Goal: Task Accomplishment & Management: Complete application form

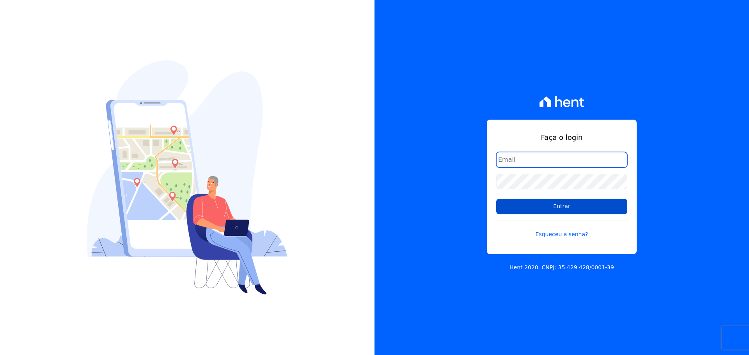
type input "[PERSON_NAME][EMAIL_ADDRESS][DOMAIN_NAME]"
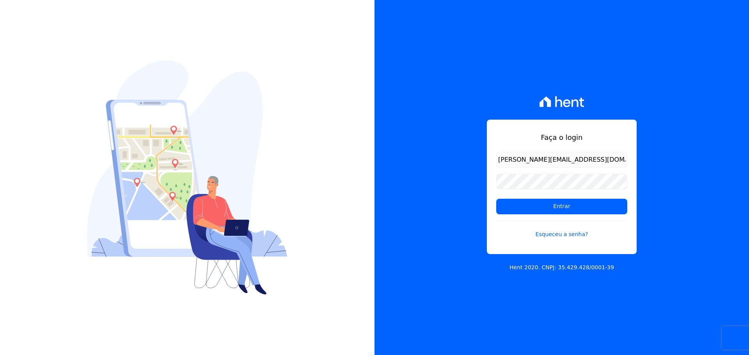
drag, startPoint x: 590, startPoint y: 209, endPoint x: 419, endPoint y: 85, distance: 211.2
click at [584, 205] on input "Entrar" at bounding box center [561, 207] width 131 height 16
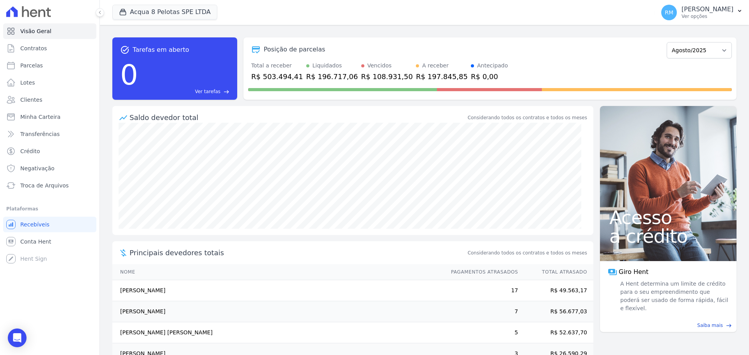
scroll to position [43, 0]
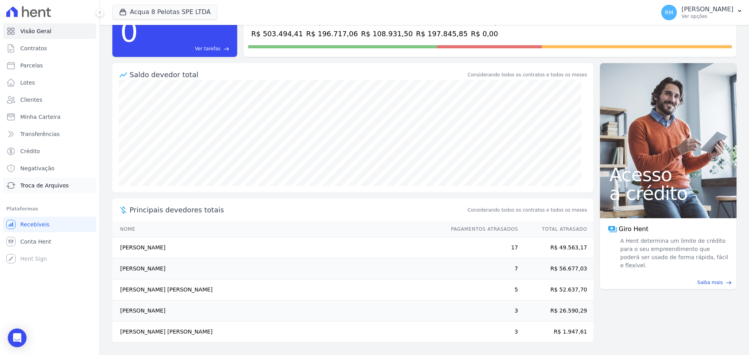
click at [45, 185] on span "Troca de Arquivos" at bounding box center [44, 186] width 48 height 8
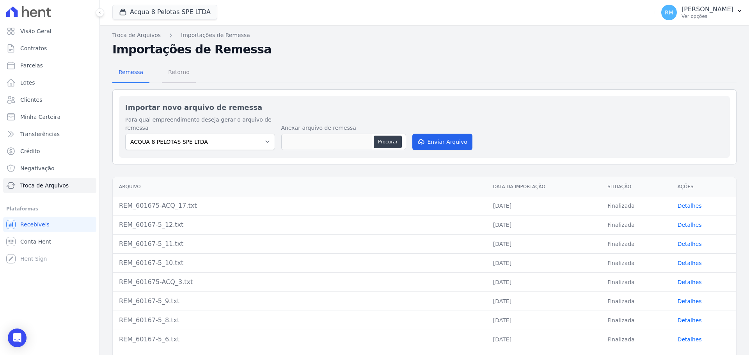
click at [181, 77] on span "Retorno" at bounding box center [178, 72] width 31 height 16
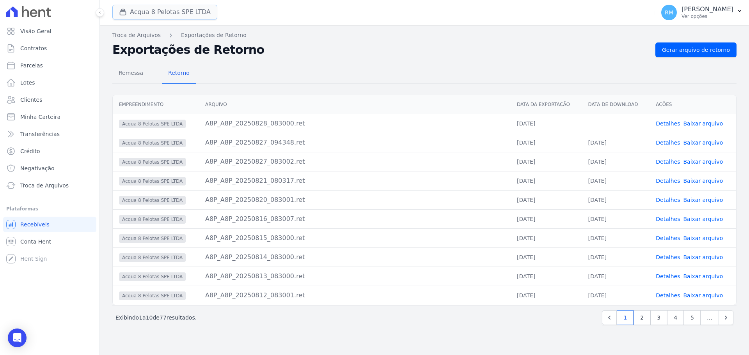
drag, startPoint x: 177, startPoint y: 17, endPoint x: 175, endPoint y: 24, distance: 7.2
click at [177, 18] on button "Acqua 8 Pelotas SPE LTDA" at bounding box center [164, 12] width 105 height 15
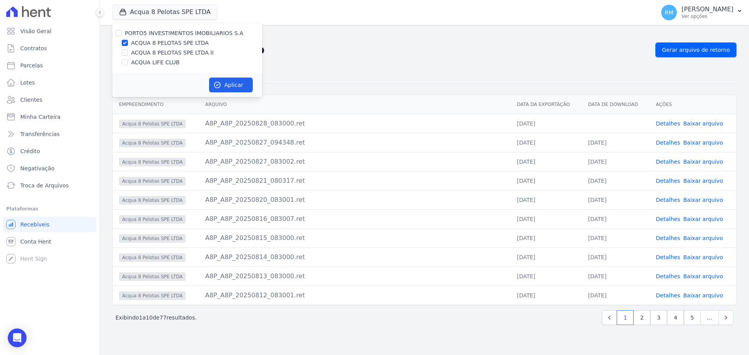
click at [127, 56] on div at bounding box center [125, 53] width 6 height 8
click at [126, 49] on div "PORTO5 INVESTIMENTOS IMOBILIARIOS S.A ACQUA 8 PELOTAS SPE LTDA ACQUA 8 PELOTAS …" at bounding box center [187, 48] width 150 height 50
click at [124, 55] on input "ACQUA 8 PELOTAS SPE LTDA II" at bounding box center [125, 53] width 6 height 6
checkbox input "true"
click at [124, 62] on input "ACQUA LIFE CLUB" at bounding box center [125, 62] width 6 height 6
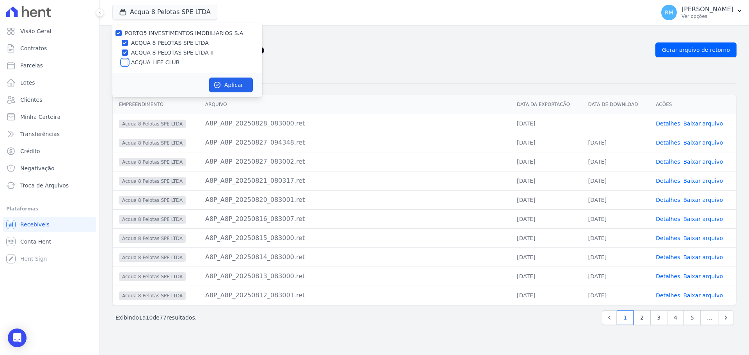
checkbox input "true"
drag, startPoint x: 239, startPoint y: 90, endPoint x: 343, endPoint y: 177, distance: 135.4
click at [237, 92] on button "Aplicar" at bounding box center [231, 85] width 44 height 15
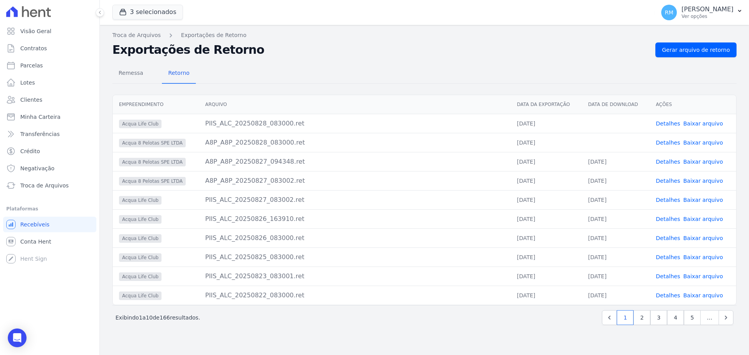
click at [698, 124] on link "Baixar arquivo" at bounding box center [703, 123] width 40 height 6
click at [700, 145] on link "Baixar arquivo" at bounding box center [703, 143] width 40 height 6
click at [145, 14] on button "3 selecionados" at bounding box center [147, 12] width 71 height 15
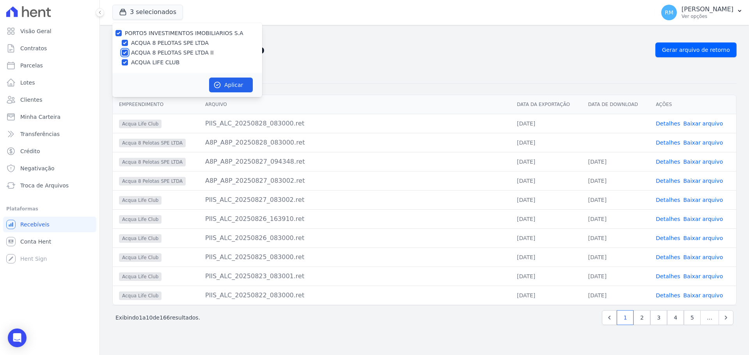
drag, startPoint x: 127, startPoint y: 51, endPoint x: 129, endPoint y: 57, distance: 6.2
click at [127, 51] on input "ACQUA 8 PELOTAS SPE LTDA II" at bounding box center [125, 53] width 6 height 6
checkbox input "false"
click at [127, 63] on input "ACQUA LIFE CLUB" at bounding box center [125, 62] width 6 height 6
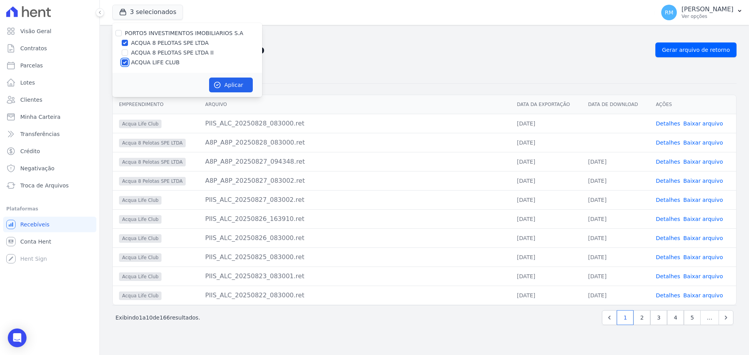
checkbox input "false"
click at [219, 88] on button "Aplicar" at bounding box center [231, 85] width 44 height 15
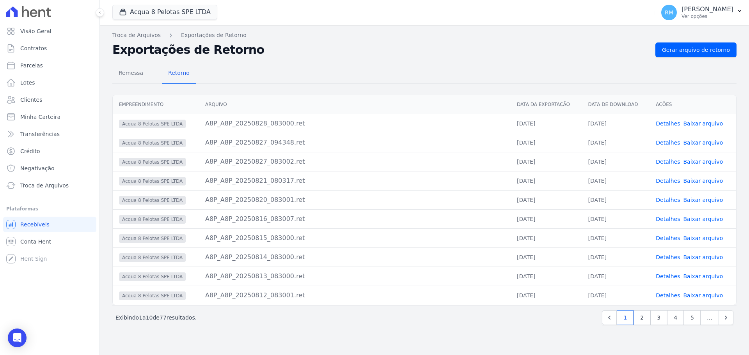
click at [711, 178] on link "Baixar arquivo" at bounding box center [703, 181] width 40 height 6
click at [40, 47] on span "Contratos" at bounding box center [33, 48] width 27 height 8
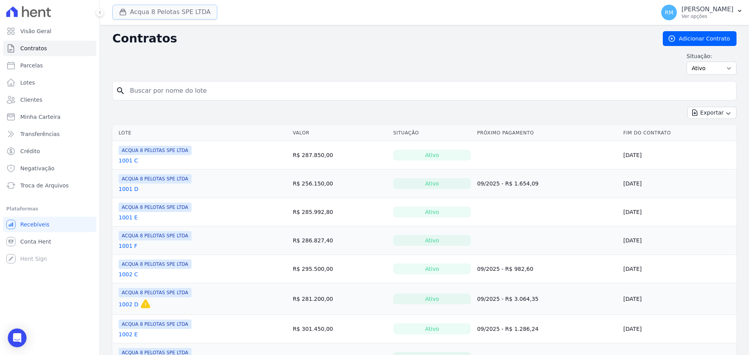
click at [173, 15] on button "Acqua 8 Pelotas SPE LTDA" at bounding box center [164, 12] width 105 height 15
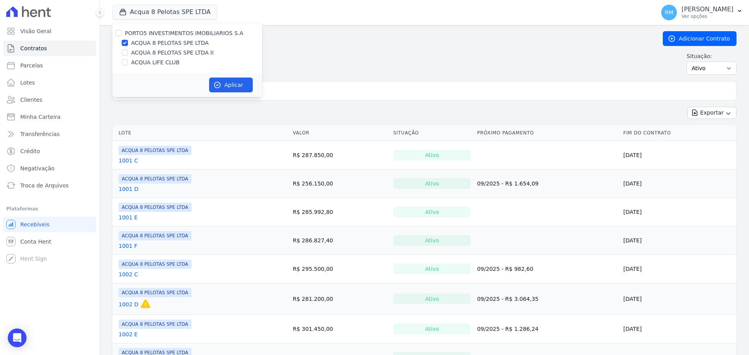
click at [167, 42] on label "ACQUA 8 PELOTAS SPE LTDA" at bounding box center [170, 43] width 78 height 8
click at [128, 42] on input "ACQUA 8 PELOTAS SPE LTDA" at bounding box center [125, 43] width 6 height 6
checkbox input "false"
click at [167, 49] on label "ACQUA 8 PELOTAS SPE LTDA II" at bounding box center [172, 53] width 83 height 8
click at [128, 50] on input "ACQUA 8 PELOTAS SPE LTDA II" at bounding box center [125, 53] width 6 height 6
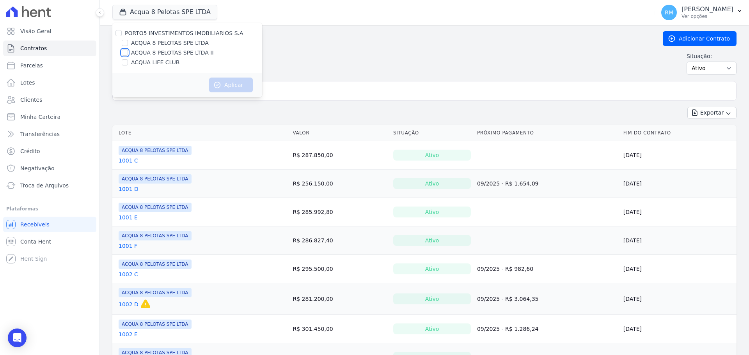
checkbox input "true"
drag, startPoint x: 223, startPoint y: 87, endPoint x: 220, endPoint y: 90, distance: 4.4
click at [222, 87] on button "Aplicar" at bounding box center [231, 85] width 44 height 15
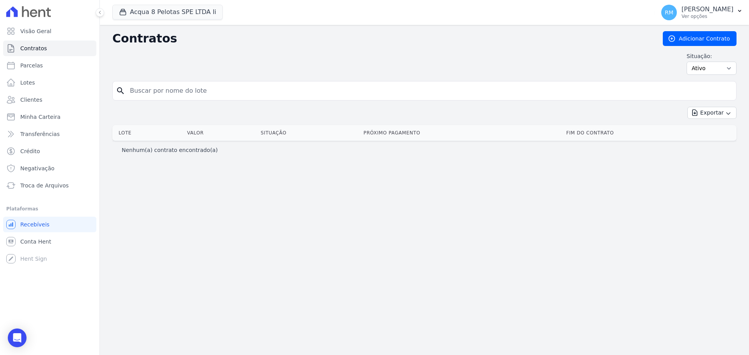
click at [59, 12] on div at bounding box center [49, 11] width 93 height 23
click at [42, 6] on icon at bounding box center [28, 11] width 45 height 11
click at [739, 11] on icon "button" at bounding box center [739, 11] width 3 height 2
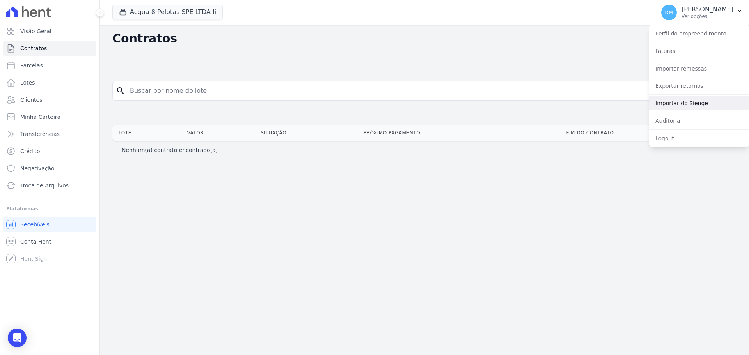
drag, startPoint x: 702, startPoint y: 106, endPoint x: 703, endPoint y: 112, distance: 5.9
click at [702, 106] on link "Importar do Sienge" at bounding box center [699, 103] width 100 height 14
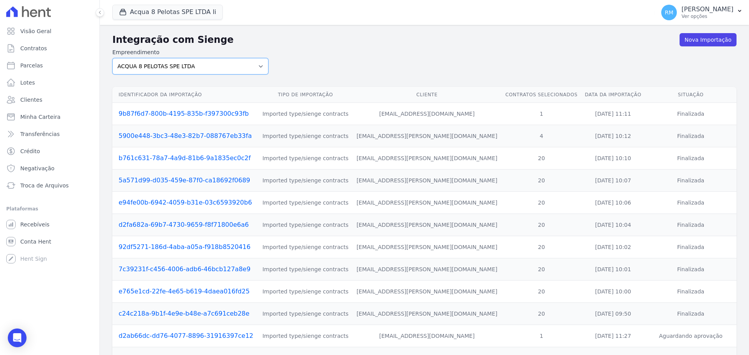
click at [216, 71] on select "ACQUA 8 PELOTAS SPE LTDA ACQUA 8 PELOTAS SPE LTDA II ACQUA LIFE CLUB" at bounding box center [190, 66] width 156 height 16
select select "9ebd0c93-7e78-4a07-b0ed-d8fd393c28de"
click at [112, 58] on select "ACQUA 8 PELOTAS SPE LTDA ACQUA 8 PELOTAS SPE LTDA II ACQUA LIFE CLUB" at bounding box center [190, 66] width 156 height 16
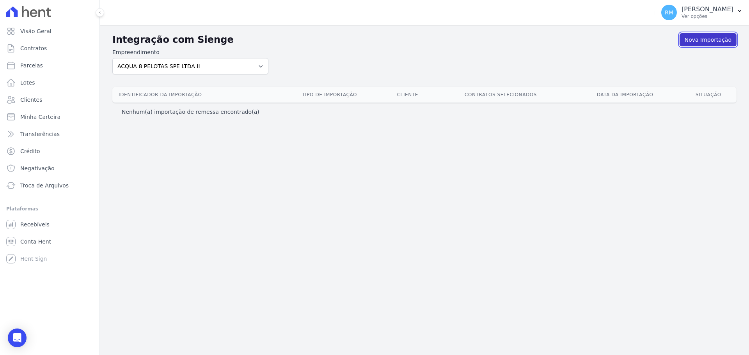
click at [720, 39] on link "Nova Importação" at bounding box center [707, 39] width 57 height 13
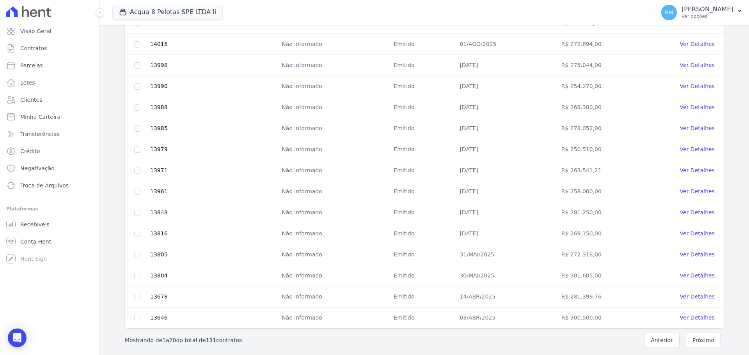
scroll to position [277, 0]
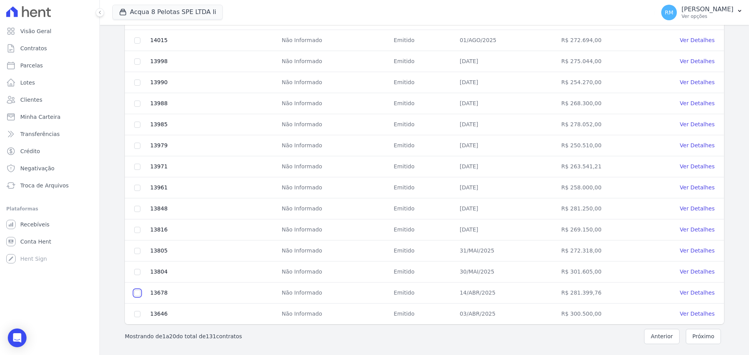
click at [136, 292] on input "checkbox" at bounding box center [137, 293] width 6 height 6
checkbox input "true"
click at [139, 311] on input "checkbox" at bounding box center [137, 314] width 6 height 6
checkbox input "true"
click at [702, 341] on button "Próximo" at bounding box center [702, 336] width 35 height 15
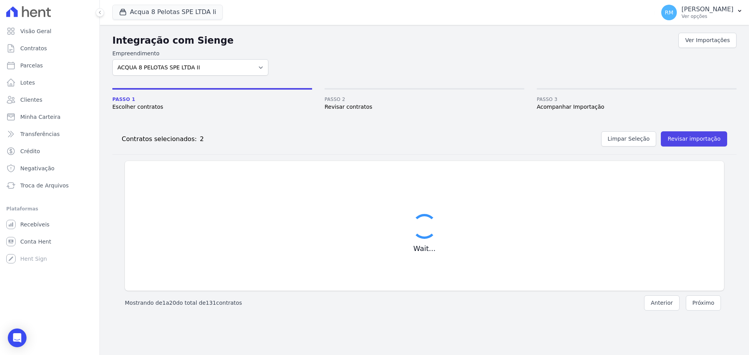
scroll to position [0, 0]
checkbox input "false"
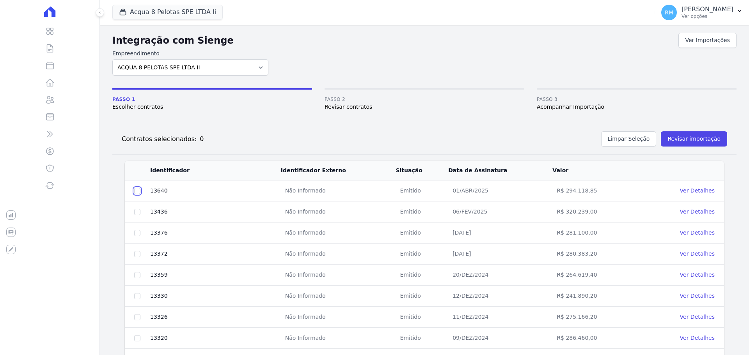
click at [135, 189] on input "checkbox" at bounding box center [137, 191] width 6 height 6
checkbox input "true"
click at [137, 211] on input "checkbox" at bounding box center [137, 212] width 6 height 6
checkbox input "true"
click at [134, 234] on td at bounding box center [137, 233] width 25 height 21
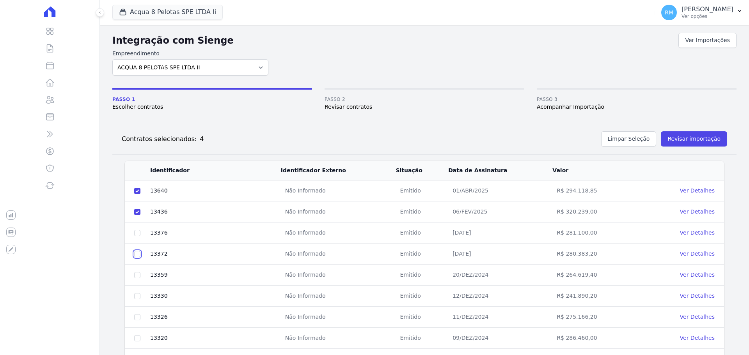
click at [135, 253] on input "checkbox" at bounding box center [137, 254] width 6 height 6
checkbox input "true"
drag, startPoint x: 138, startPoint y: 232, endPoint x: 140, endPoint y: 244, distance: 11.4
click at [138, 234] on input "checkbox" at bounding box center [137, 233] width 6 height 6
checkbox input "true"
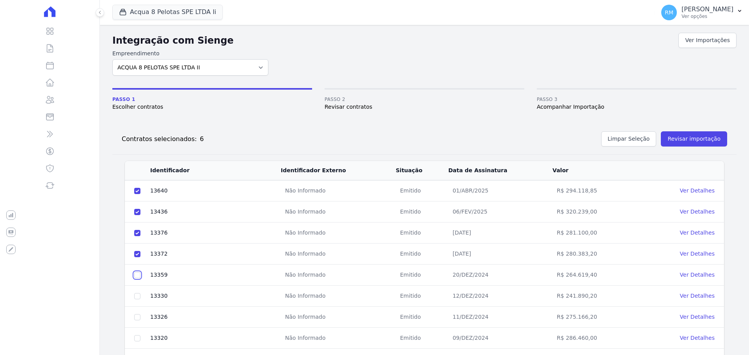
click at [135, 274] on input "checkbox" at bounding box center [137, 275] width 6 height 6
checkbox input "true"
drag, startPoint x: 136, startPoint y: 296, endPoint x: 136, endPoint y: 305, distance: 9.0
click at [136, 297] on input "checkbox" at bounding box center [137, 296] width 6 height 6
checkbox input "true"
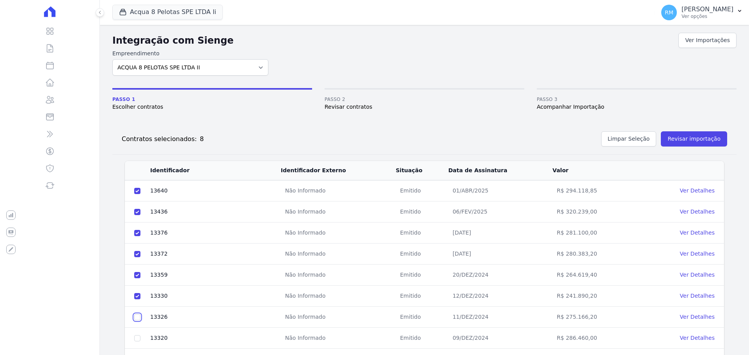
click at [136, 318] on input "checkbox" at bounding box center [137, 317] width 6 height 6
checkbox input "true"
click at [138, 338] on input "checkbox" at bounding box center [137, 338] width 6 height 6
checkbox input "true"
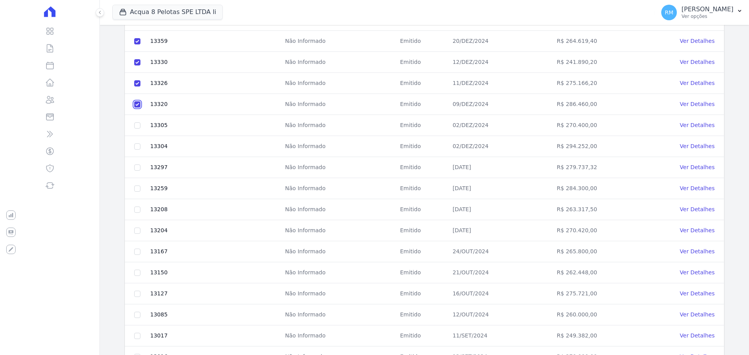
scroll to position [277, 0]
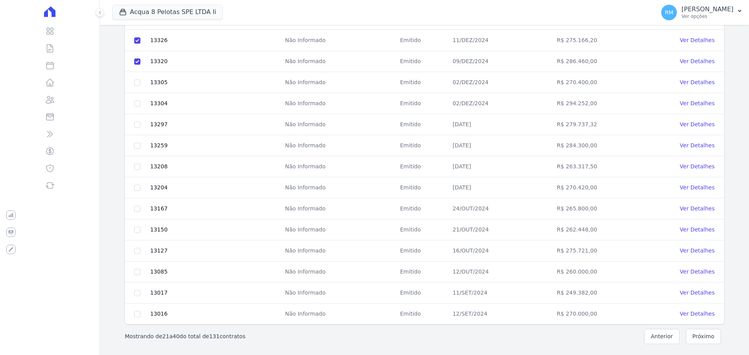
click at [662, 339] on button "Anterior" at bounding box center [661, 336] width 35 height 15
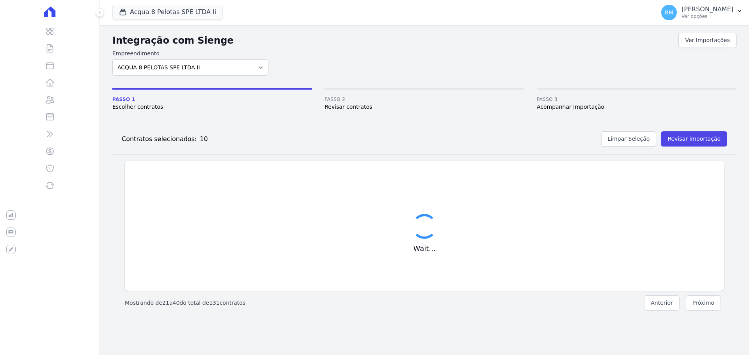
scroll to position [0, 0]
checkbox input "false"
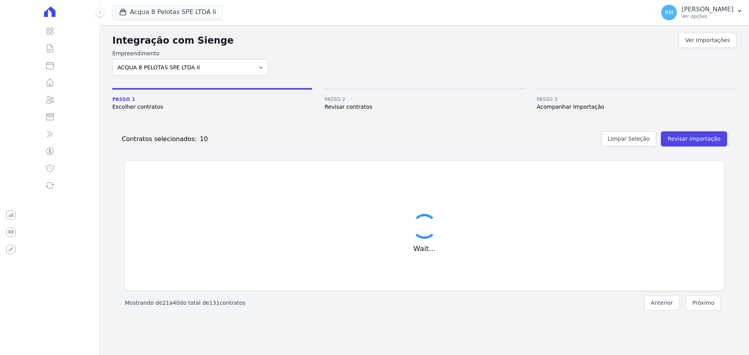
checkbox input "false"
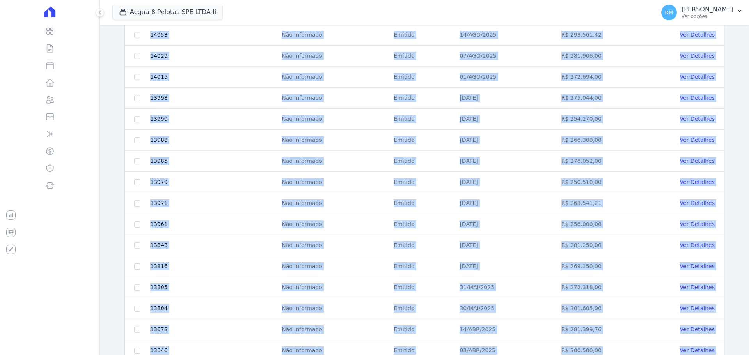
scroll to position [277, 0]
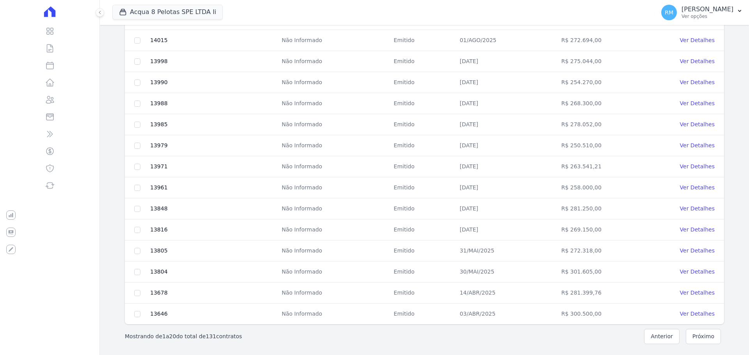
drag, startPoint x: 130, startPoint y: 182, endPoint x: 720, endPoint y: 326, distance: 607.1
click at [717, 326] on div "Wait ... Identificador Identificador Externo Situação Data de Assinatura Valor …" at bounding box center [424, 104] width 624 height 446
copy table "Identificador Identificador Externo Situação Data de Assinatura Valor Edit"
click at [697, 337] on button "Próximo" at bounding box center [702, 336] width 35 height 15
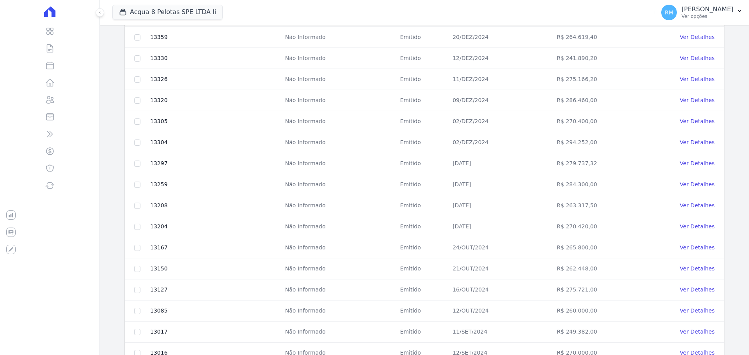
scroll to position [121, 0]
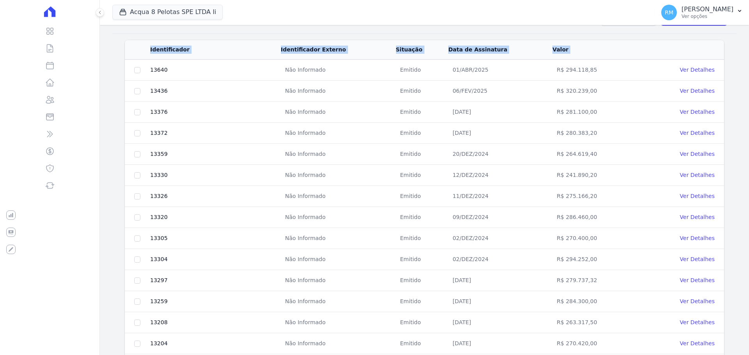
copy table "Identificador Identificador Externo Situação Data de Assinatura Valor Edit"
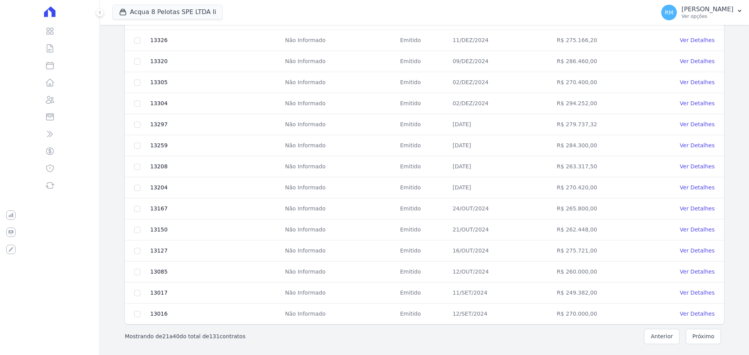
click at [710, 341] on button "Próximo" at bounding box center [702, 336] width 35 height 15
copy table "Identificador Identificador Externo Situação Data de Assinatura Valor Edit"
click at [703, 339] on button "Próximo" at bounding box center [702, 336] width 35 height 15
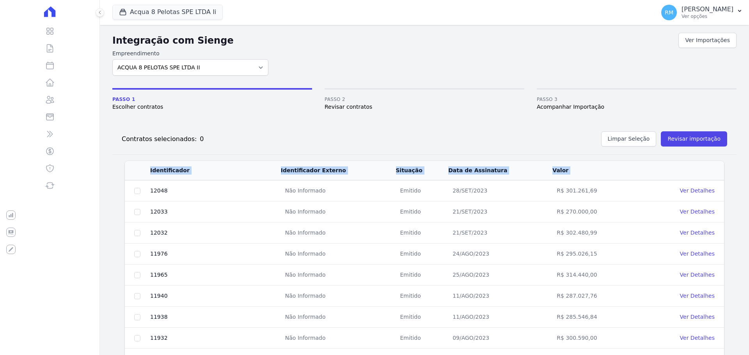
copy table "Identificador Identificador Externo Situação Data de Assinatura Valor Edit"
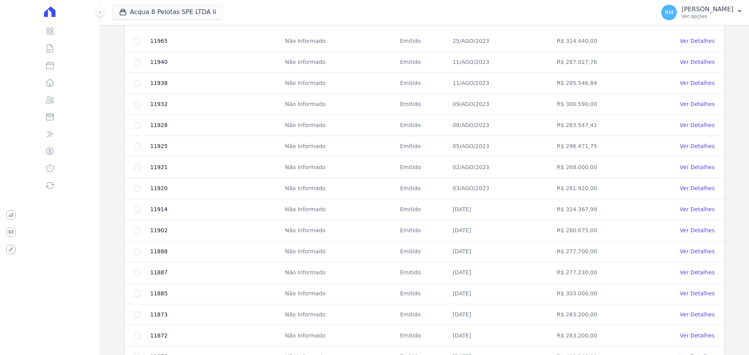
scroll to position [277, 0]
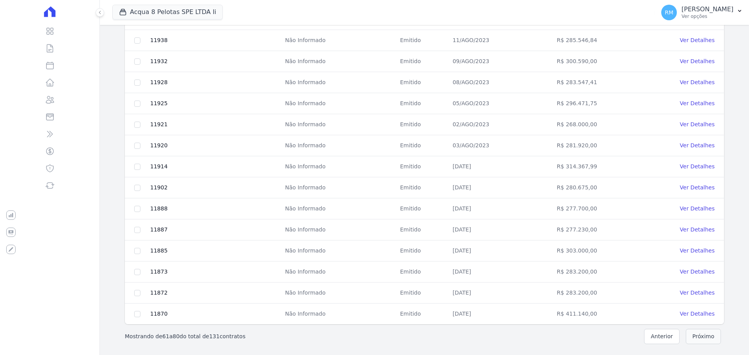
click at [707, 334] on button "Próximo" at bounding box center [702, 336] width 35 height 15
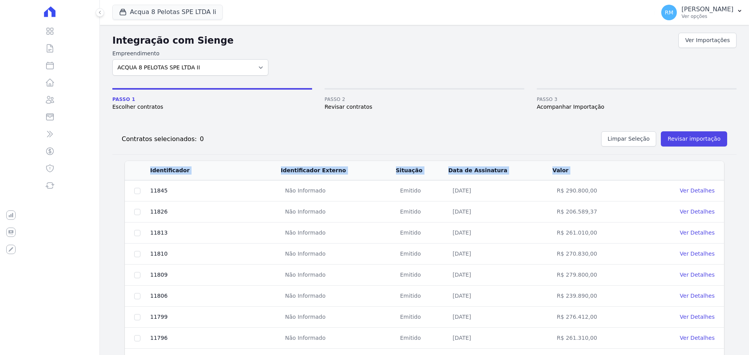
scroll to position [117, 0]
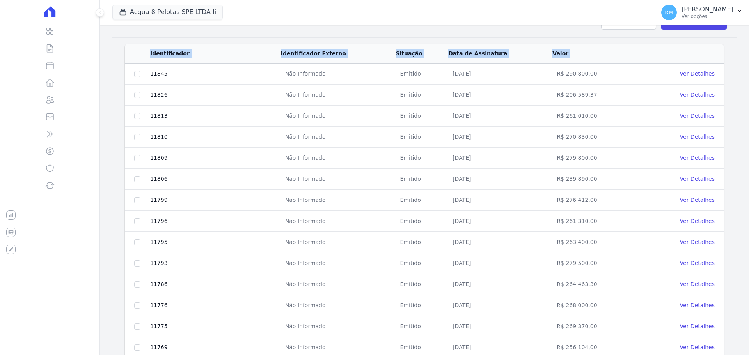
copy table "Identificador Identificador Externo Situação Data de Assinatura Valor Edit"
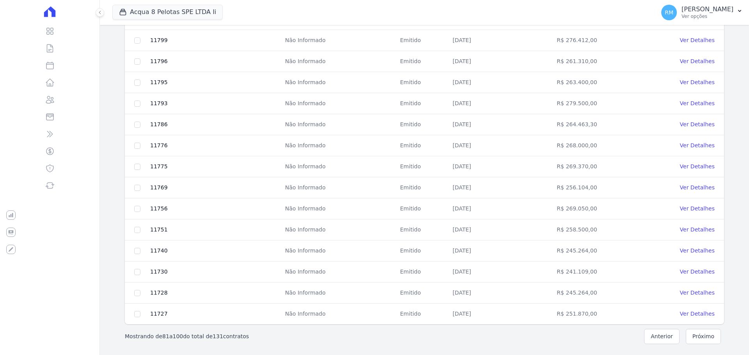
click at [694, 338] on button "Próximo" at bounding box center [702, 336] width 35 height 15
copy table "Identificador Identificador Externo Situação Data de Assinatura Valor Edit"
click at [700, 336] on button "Próximo" at bounding box center [702, 336] width 35 height 15
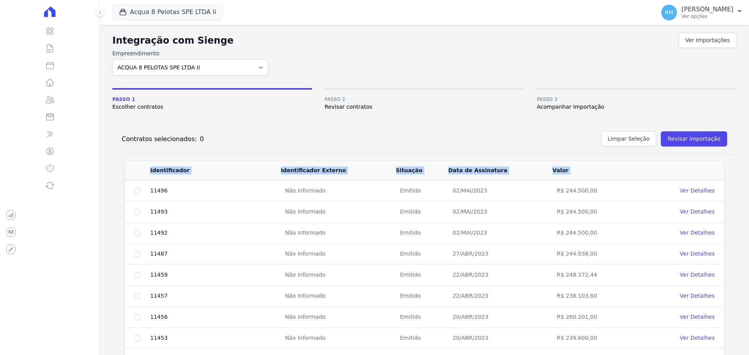
scroll to position [87, 0]
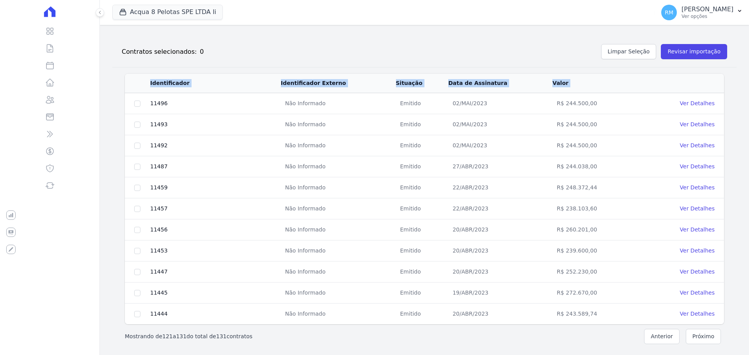
copy table "Identificador Identificador Externo Situação Data de Assinatura Valor Edit"
click at [613, 103] on td "R$ 244.500,00" at bounding box center [595, 103] width 87 height 21
click at [648, 342] on button "Anterior" at bounding box center [661, 336] width 35 height 15
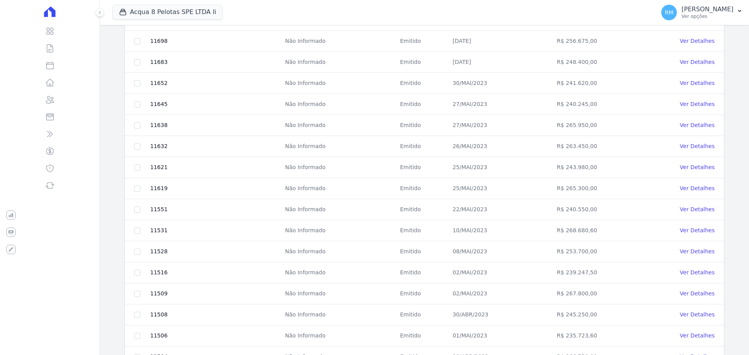
scroll to position [277, 0]
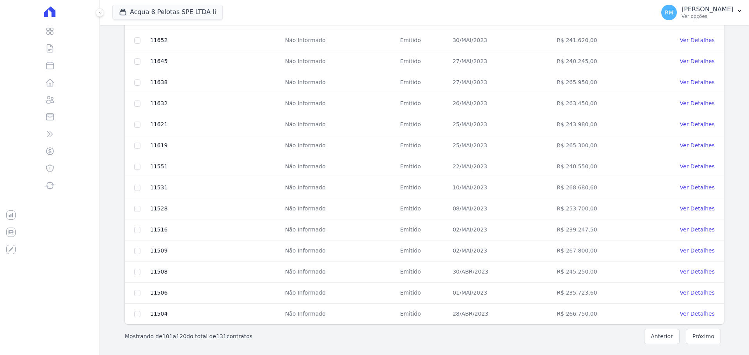
click at [651, 341] on button "Anterior" at bounding box center [661, 336] width 35 height 15
click at [660, 337] on button "Anterior" at bounding box center [661, 336] width 35 height 15
click at [651, 340] on button "Anterior" at bounding box center [661, 336] width 35 height 15
click at [661, 338] on button "Anterior" at bounding box center [661, 336] width 35 height 15
click at [653, 337] on button "Anterior" at bounding box center [661, 336] width 35 height 15
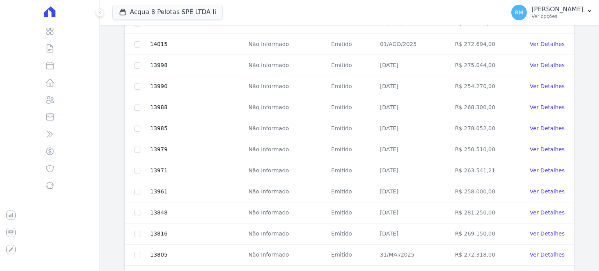
scroll to position [359, 0]
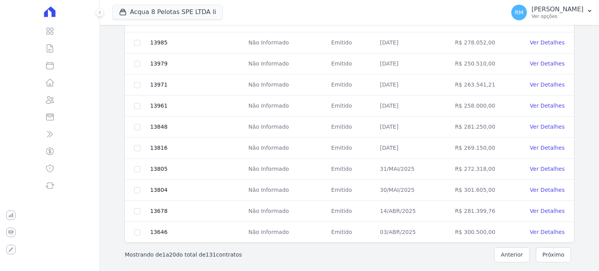
click at [137, 237] on td at bounding box center [137, 232] width 25 height 21
click at [141, 228] on td at bounding box center [137, 232] width 25 height 21
click at [134, 232] on input "checkbox" at bounding box center [137, 232] width 6 height 6
click at [553, 249] on button "Próximo" at bounding box center [553, 254] width 35 height 15
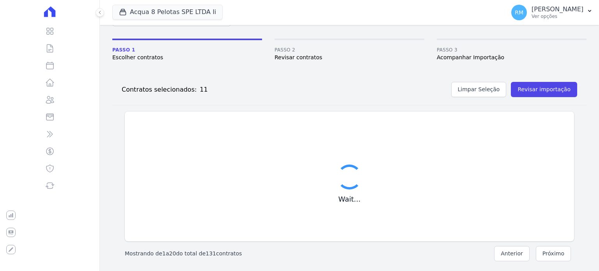
checkbox input "false"
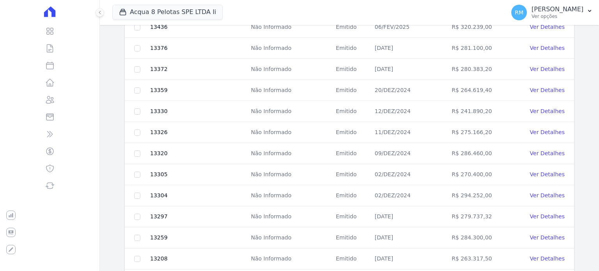
scroll to position [125, 0]
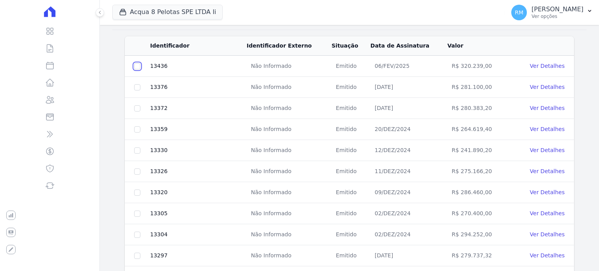
click at [139, 64] on input "checkbox" at bounding box center [137, 66] width 6 height 6
checkbox input "true"
click at [137, 108] on input "checkbox" at bounding box center [137, 108] width 6 height 6
checkbox input "true"
click at [136, 127] on input "checkbox" at bounding box center [137, 129] width 6 height 6
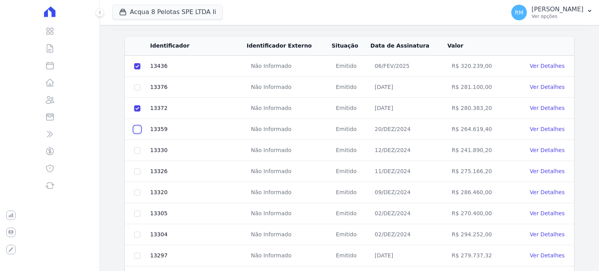
checkbox input "true"
click at [137, 150] on input "checkbox" at bounding box center [137, 150] width 6 height 6
checkbox input "true"
click at [137, 168] on input "checkbox" at bounding box center [137, 171] width 6 height 6
checkbox input "true"
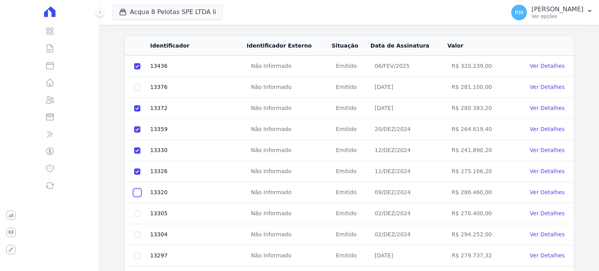
drag, startPoint x: 137, startPoint y: 189, endPoint x: 136, endPoint y: 202, distance: 12.1
click at [136, 190] on input "checkbox" at bounding box center [137, 192] width 6 height 6
checkbox input "true"
click at [141, 212] on td at bounding box center [137, 213] width 25 height 21
click at [137, 212] on input "checkbox" at bounding box center [137, 214] width 6 height 6
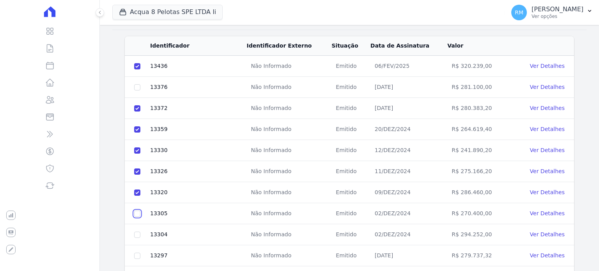
checkbox input "true"
click at [135, 232] on input "checkbox" at bounding box center [137, 235] width 6 height 6
checkbox input "true"
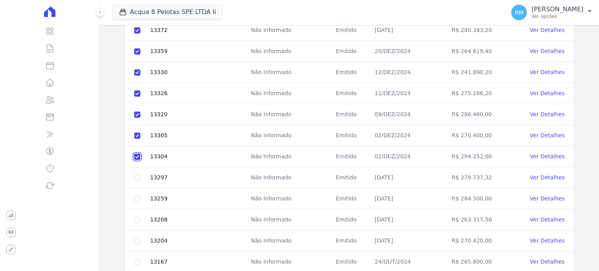
scroll to position [242, 0]
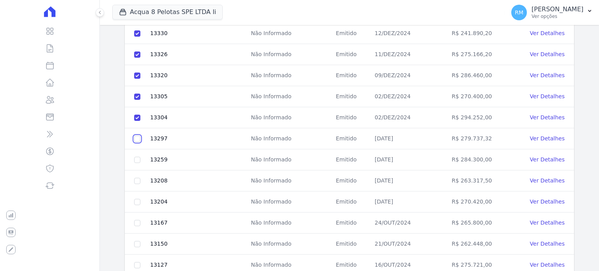
click at [139, 137] on input "checkbox" at bounding box center [137, 139] width 6 height 6
checkbox input "true"
click at [135, 154] on td at bounding box center [137, 159] width 25 height 21
click at [137, 157] on input "checkbox" at bounding box center [137, 160] width 6 height 6
checkbox input "true"
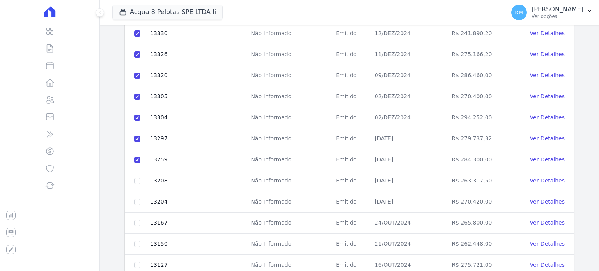
click at [138, 182] on td at bounding box center [137, 180] width 25 height 21
click at [137, 178] on input "checkbox" at bounding box center [137, 181] width 6 height 6
checkbox input "true"
click at [137, 221] on input "checkbox" at bounding box center [137, 223] width 6 height 6
checkbox input "true"
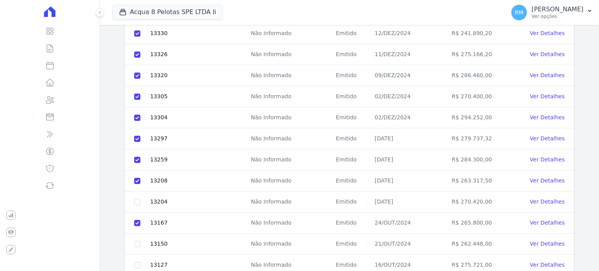
click at [137, 246] on td at bounding box center [137, 244] width 25 height 21
click at [137, 241] on input "checkbox" at bounding box center [137, 244] width 6 height 6
checkbox input "true"
click at [139, 262] on input "checkbox" at bounding box center [137, 265] width 6 height 6
checkbox input "true"
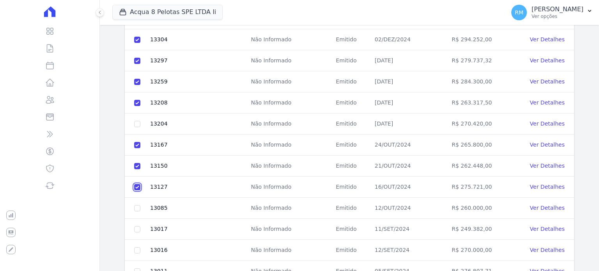
scroll to position [359, 0]
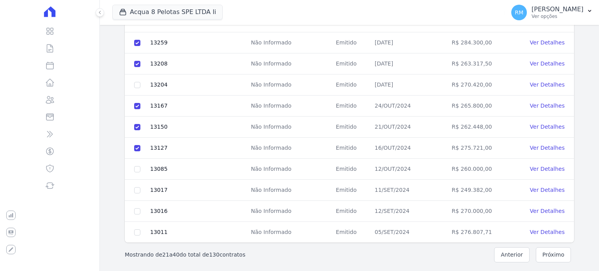
click at [136, 204] on td at bounding box center [137, 211] width 25 height 21
drag, startPoint x: 137, startPoint y: 165, endPoint x: 136, endPoint y: 179, distance: 13.3
click at [137, 166] on input "checkbox" at bounding box center [137, 169] width 6 height 6
checkbox input "true"
click at [139, 188] on input "checkbox" at bounding box center [137, 190] width 6 height 6
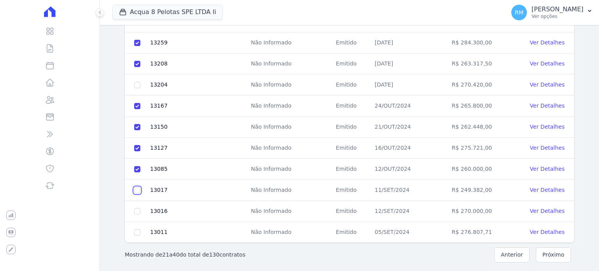
checkbox input "true"
click at [139, 208] on input "checkbox" at bounding box center [137, 211] width 6 height 6
checkbox input "true"
click at [137, 229] on input "checkbox" at bounding box center [137, 232] width 6 height 6
checkbox input "true"
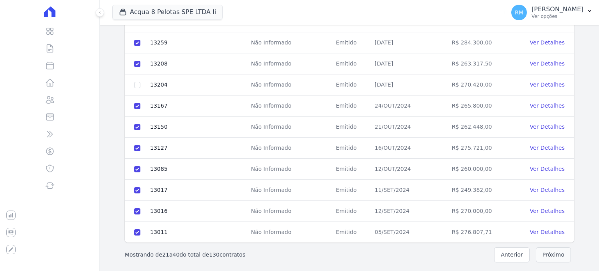
click at [557, 252] on button "Próximo" at bounding box center [553, 254] width 35 height 15
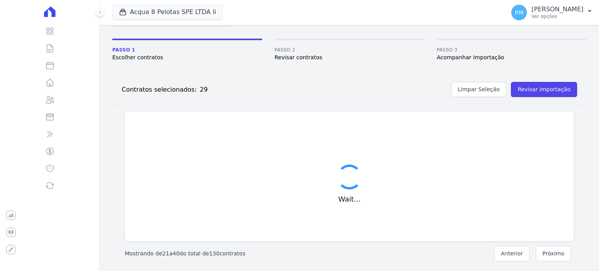
checkbox input "false"
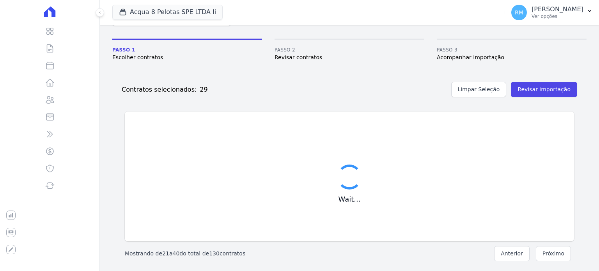
checkbox input "false"
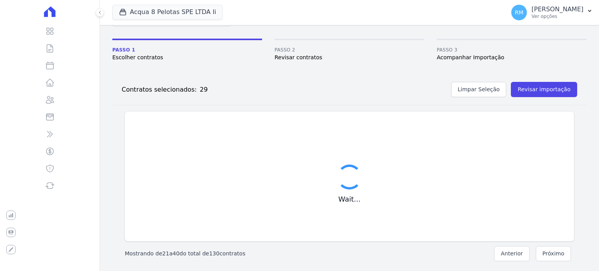
checkbox input "false"
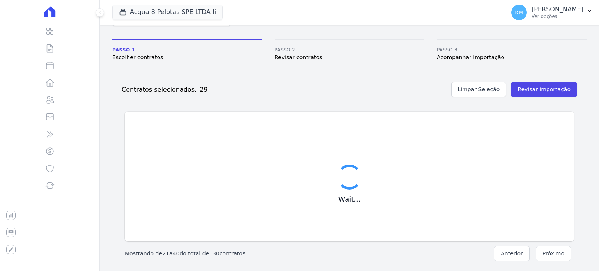
checkbox input "false"
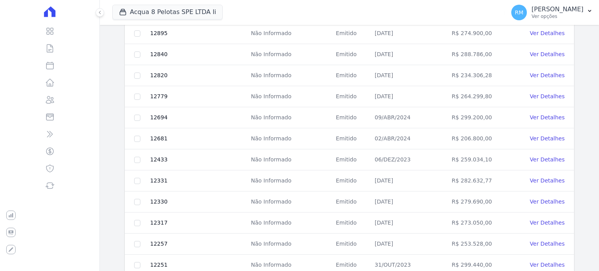
scroll to position [125, 0]
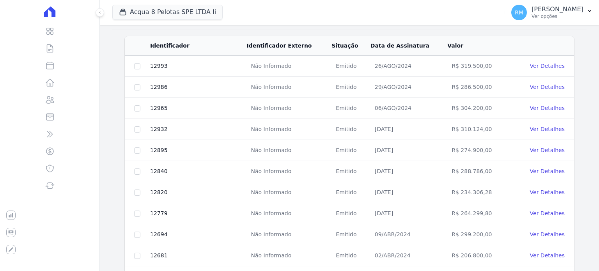
click at [138, 170] on td at bounding box center [137, 171] width 25 height 21
click at [136, 170] on input "checkbox" at bounding box center [137, 171] width 6 height 6
checkbox input "true"
drag, startPoint x: 140, startPoint y: 148, endPoint x: 187, endPoint y: 165, distance: 49.5
click at [140, 149] on td at bounding box center [137, 150] width 25 height 21
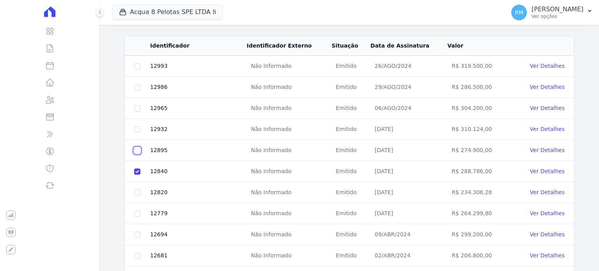
click at [139, 147] on input "checkbox" at bounding box center [137, 150] width 6 height 6
checkbox input "true"
click at [135, 129] on input "checkbox" at bounding box center [137, 129] width 6 height 6
checkbox input "true"
click at [140, 107] on input "checkbox" at bounding box center [137, 108] width 6 height 6
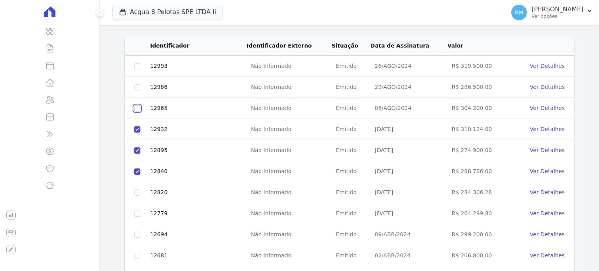
checkbox input "true"
click at [138, 190] on input "checkbox" at bounding box center [137, 192] width 6 height 6
checkbox input "true"
click at [136, 211] on input "checkbox" at bounding box center [137, 214] width 6 height 6
checkbox input "true"
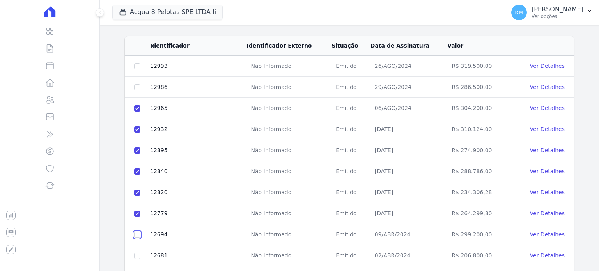
click at [137, 232] on input "checkbox" at bounding box center [137, 235] width 6 height 6
checkbox input "true"
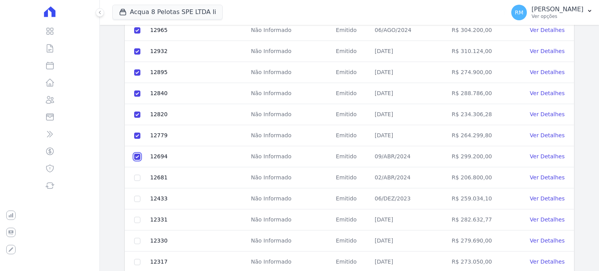
scroll to position [242, 0]
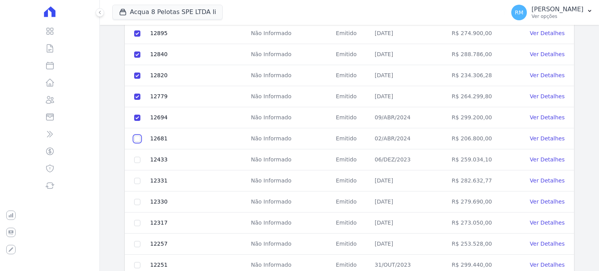
click at [138, 136] on input "checkbox" at bounding box center [137, 139] width 6 height 6
checkbox input "false"
click at [138, 158] on input "checkbox" at bounding box center [137, 160] width 6 height 6
checkbox input "true"
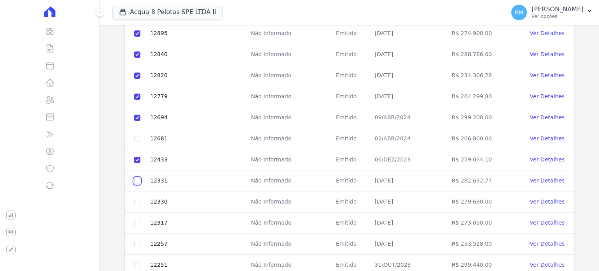
click at [138, 178] on input "checkbox" at bounding box center [137, 181] width 6 height 6
checkbox input "true"
click at [138, 199] on input "checkbox" at bounding box center [137, 202] width 6 height 6
checkbox input "true"
click at [138, 220] on input "checkbox" at bounding box center [137, 223] width 6 height 6
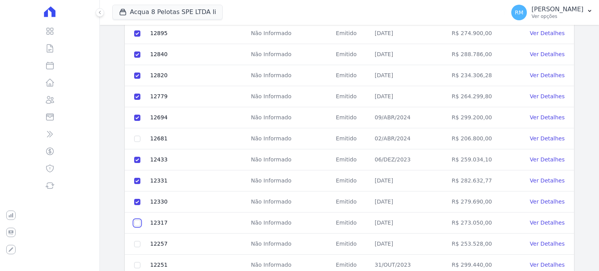
checkbox input "true"
click at [138, 241] on input "checkbox" at bounding box center [137, 244] width 6 height 6
checkbox input "true"
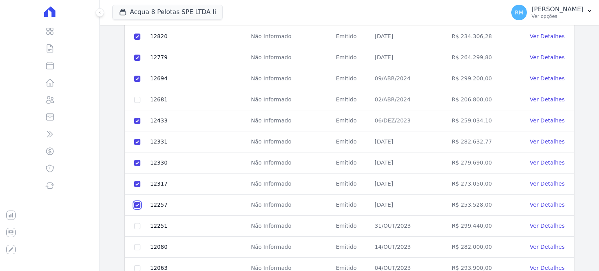
scroll to position [320, 0]
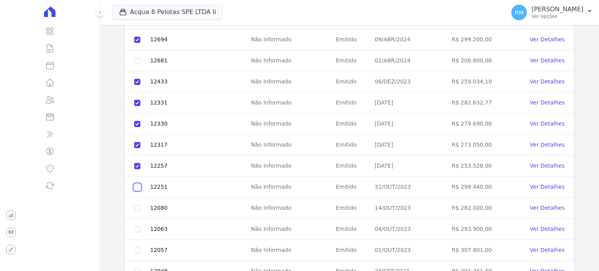
click at [138, 184] on input "checkbox" at bounding box center [137, 187] width 6 height 6
checkbox input "true"
click at [138, 207] on input "checkbox" at bounding box center [137, 208] width 6 height 6
checkbox input "true"
click at [136, 226] on input "checkbox" at bounding box center [137, 229] width 6 height 6
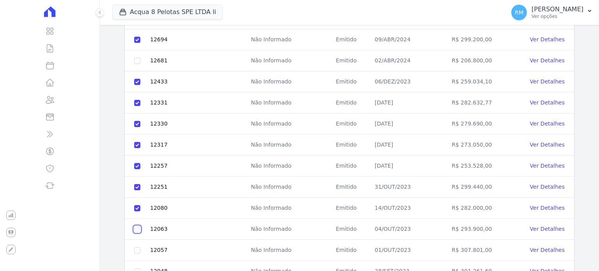
checkbox input "true"
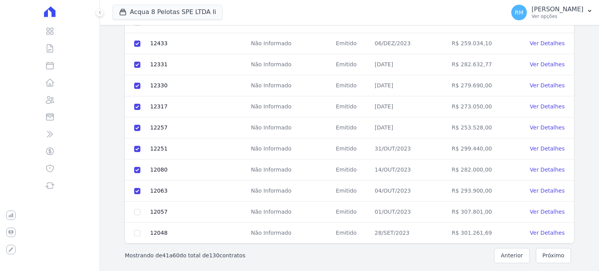
scroll to position [359, 0]
click at [139, 208] on input "checkbox" at bounding box center [137, 211] width 6 height 6
checkbox input "true"
click at [136, 229] on input "checkbox" at bounding box center [137, 232] width 6 height 6
checkbox input "true"
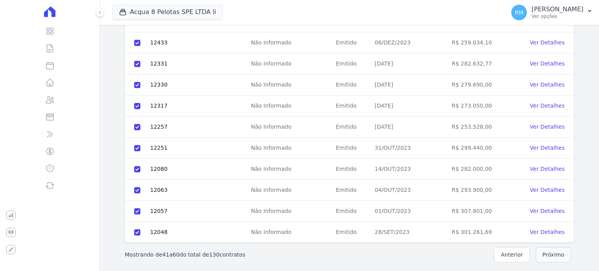
click at [544, 254] on button "Próximo" at bounding box center [553, 254] width 35 height 15
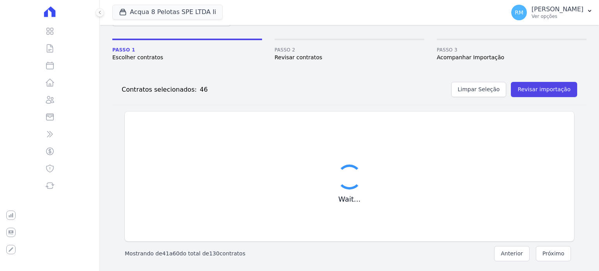
checkbox input "false"
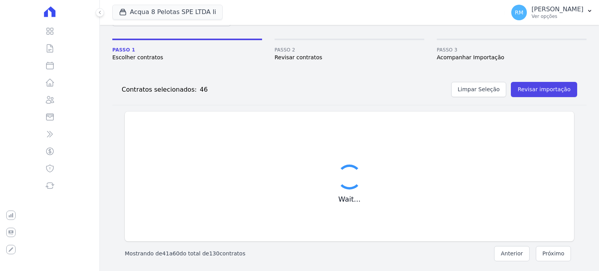
checkbox input "false"
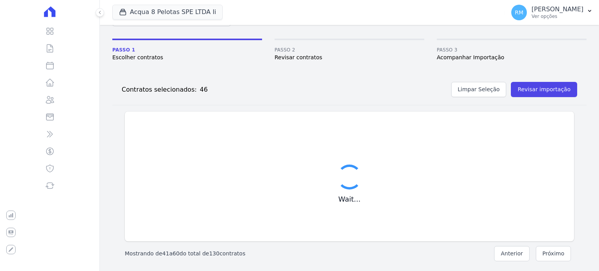
checkbox input "false"
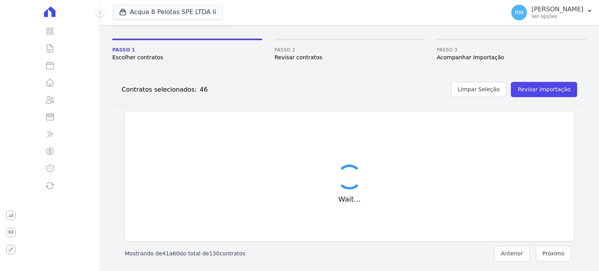
checkbox input "false"
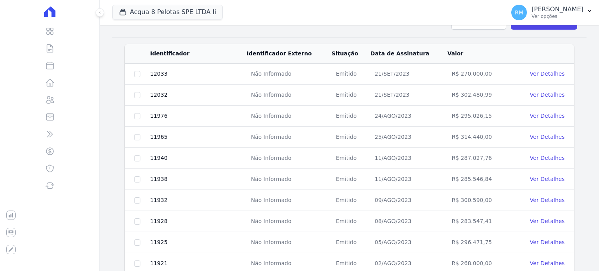
scroll to position [78, 0]
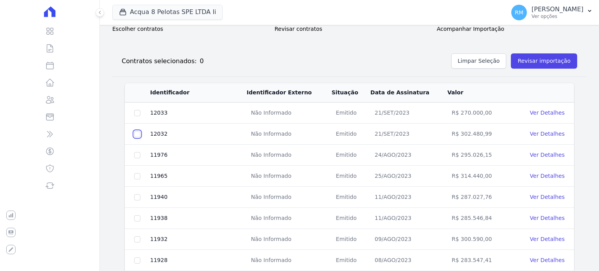
click at [135, 131] on input "checkbox" at bounding box center [137, 134] width 6 height 6
checkbox input "true"
drag, startPoint x: 136, startPoint y: 151, endPoint x: 135, endPoint y: 161, distance: 9.8
click at [135, 152] on input "checkbox" at bounding box center [137, 155] width 6 height 6
checkbox input "true"
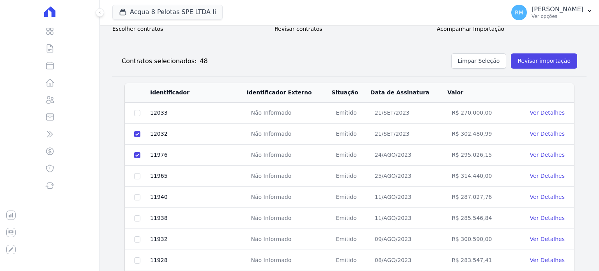
click at [141, 178] on td at bounding box center [137, 176] width 25 height 21
click at [138, 194] on input "checkbox" at bounding box center [137, 197] width 6 height 6
checkbox input "true"
click at [136, 179] on td at bounding box center [137, 176] width 25 height 21
click at [138, 174] on input "checkbox" at bounding box center [137, 176] width 6 height 6
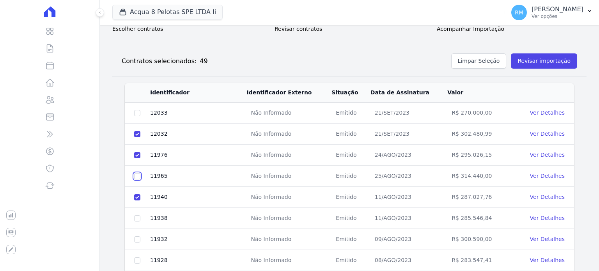
checkbox input "true"
click at [138, 216] on input "checkbox" at bounding box center [137, 218] width 6 height 6
checkbox input "true"
click at [138, 233] on td at bounding box center [137, 239] width 25 height 21
click at [137, 235] on td at bounding box center [137, 239] width 25 height 21
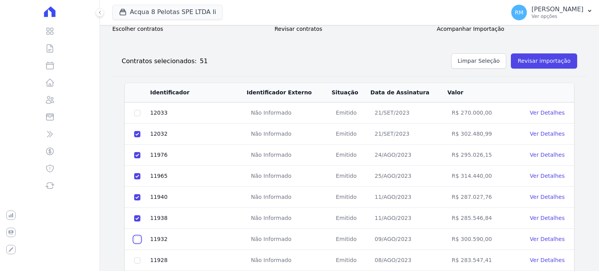
click at [137, 236] on input "checkbox" at bounding box center [137, 239] width 6 height 6
checkbox input "true"
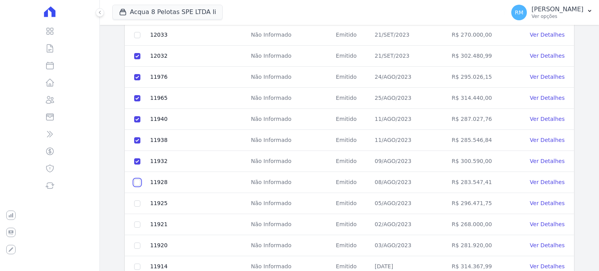
click at [138, 180] on input "checkbox" at bounding box center [137, 182] width 6 height 6
checkbox input "true"
click at [139, 203] on input "checkbox" at bounding box center [137, 203] width 6 height 6
checkbox input "true"
click at [138, 223] on input "checkbox" at bounding box center [137, 224] width 6 height 6
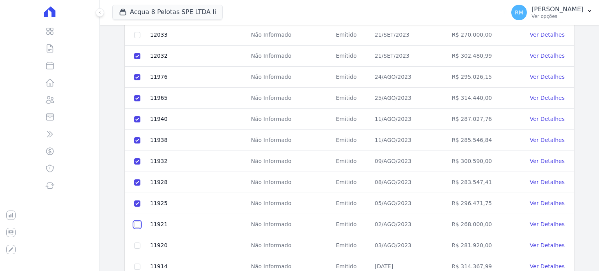
checkbox input "true"
click at [136, 243] on input "checkbox" at bounding box center [137, 245] width 6 height 6
checkbox input "true"
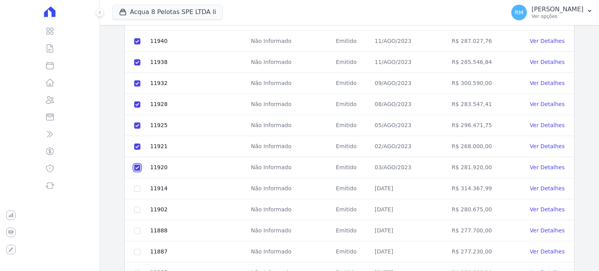
scroll to position [273, 0]
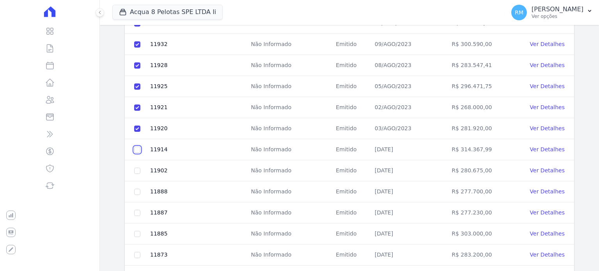
click at [137, 148] on input "checkbox" at bounding box center [137, 150] width 6 height 6
checkbox input "true"
click at [138, 170] on input "checkbox" at bounding box center [137, 171] width 6 height 6
checkbox input "true"
click at [136, 192] on input "checkbox" at bounding box center [137, 192] width 6 height 6
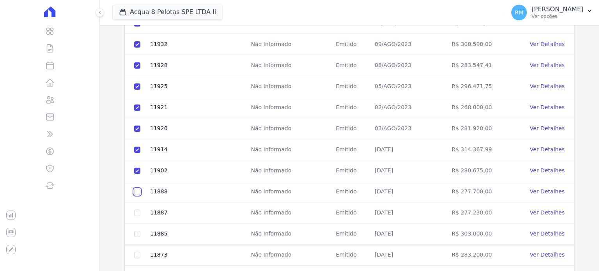
checkbox input "true"
click at [135, 207] on td at bounding box center [137, 212] width 25 height 21
click at [138, 211] on input "checkbox" at bounding box center [137, 213] width 6 height 6
checkbox input "true"
click at [136, 231] on input "checkbox" at bounding box center [137, 234] width 6 height 6
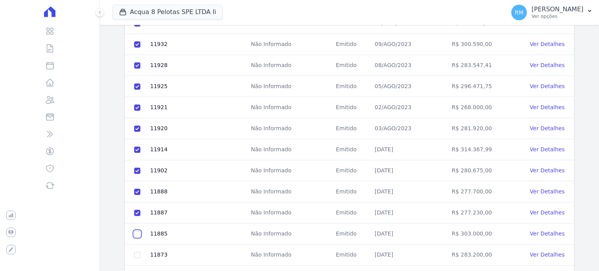
checkbox input "true"
click at [138, 253] on input "checkbox" at bounding box center [137, 255] width 6 height 6
checkbox input "true"
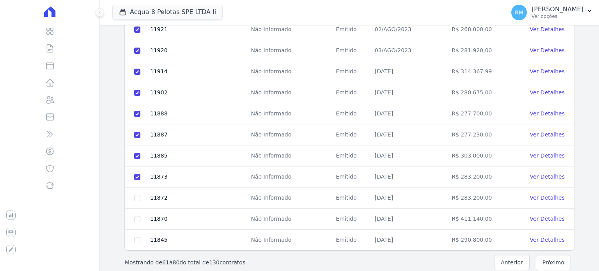
click at [137, 199] on td at bounding box center [137, 198] width 25 height 21
click at [136, 195] on input "checkbox" at bounding box center [137, 198] width 6 height 6
checkbox input "true"
drag, startPoint x: 139, startPoint y: 216, endPoint x: 139, endPoint y: 220, distance: 4.3
click at [139, 218] on input "checkbox" at bounding box center [137, 219] width 6 height 6
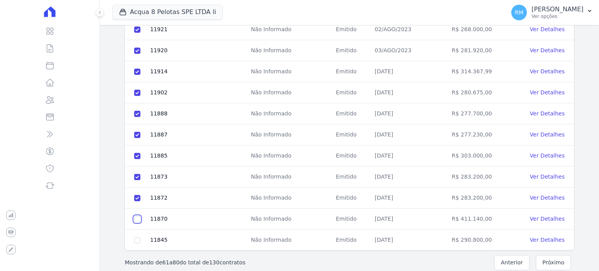
checkbox input "true"
click at [139, 239] on input "checkbox" at bounding box center [137, 240] width 6 height 6
checkbox input "true"
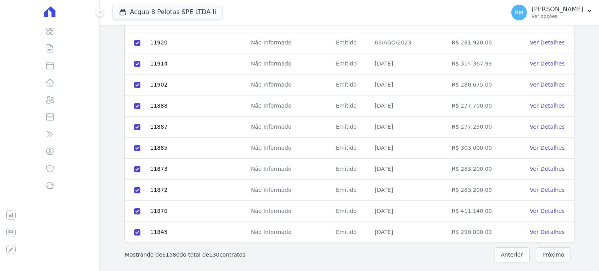
click at [547, 250] on button "Próximo" at bounding box center [553, 254] width 35 height 15
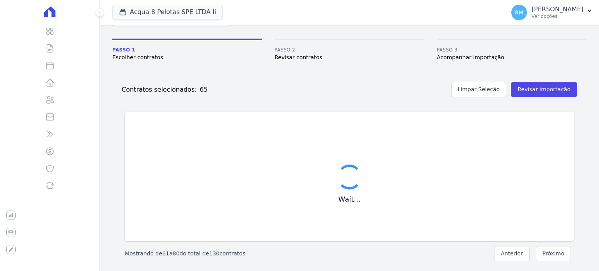
checkbox input "false"
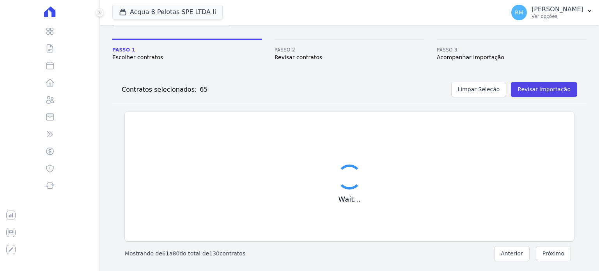
checkbox input "false"
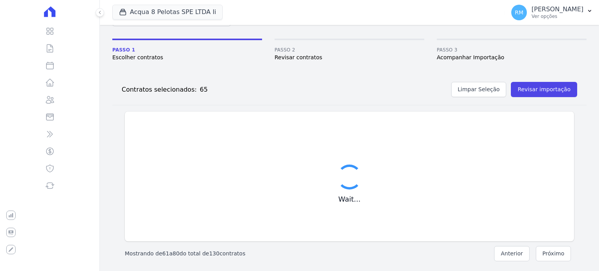
checkbox input "false"
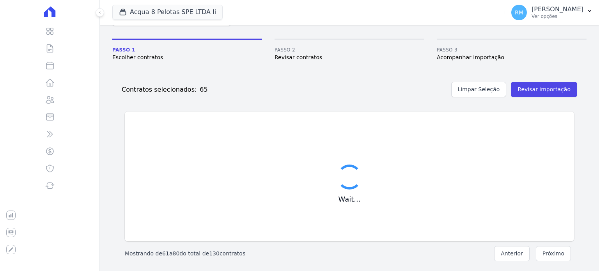
checkbox input "false"
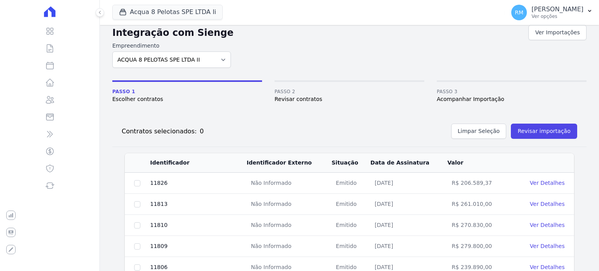
scroll to position [47, 0]
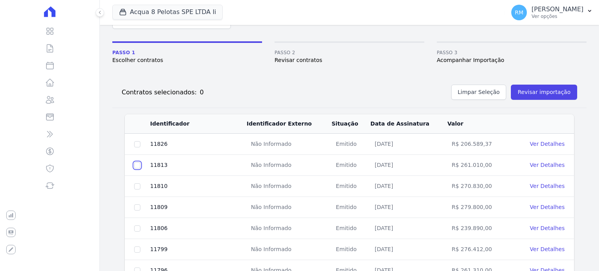
click at [136, 163] on input "checkbox" at bounding box center [137, 165] width 6 height 6
checkbox input "true"
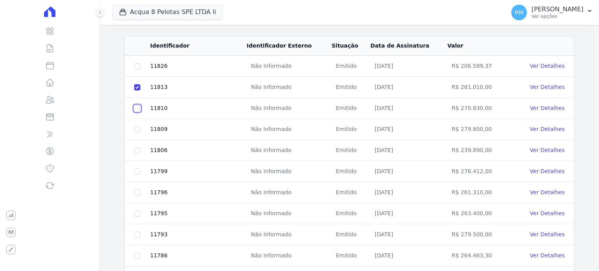
click at [137, 107] on input "checkbox" at bounding box center [137, 108] width 6 height 6
checkbox input "true"
click at [136, 127] on input "checkbox" at bounding box center [137, 129] width 6 height 6
checkbox input "true"
click at [140, 172] on input "checkbox" at bounding box center [137, 171] width 6 height 6
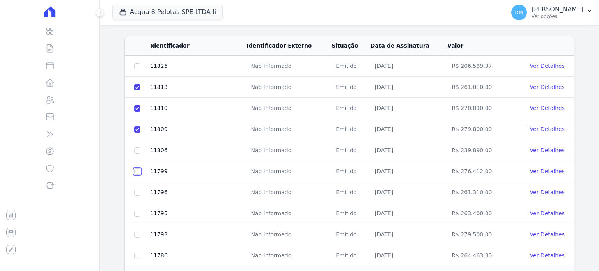
checkbox input "true"
click at [135, 190] on input "checkbox" at bounding box center [137, 192] width 6 height 6
checkbox input "true"
click at [133, 211] on td at bounding box center [137, 213] width 25 height 21
click at [137, 212] on input "checkbox" at bounding box center [137, 214] width 6 height 6
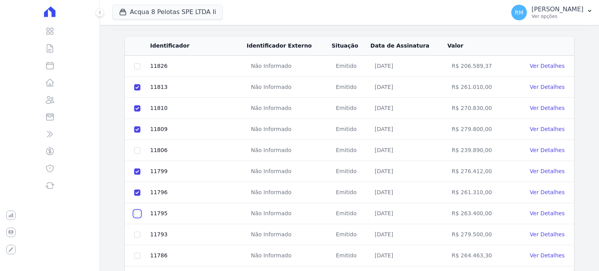
checkbox input "true"
click at [138, 232] on input "checkbox" at bounding box center [137, 235] width 6 height 6
checkbox input "true"
click at [134, 254] on input "checkbox" at bounding box center [137, 256] width 6 height 6
checkbox input "true"
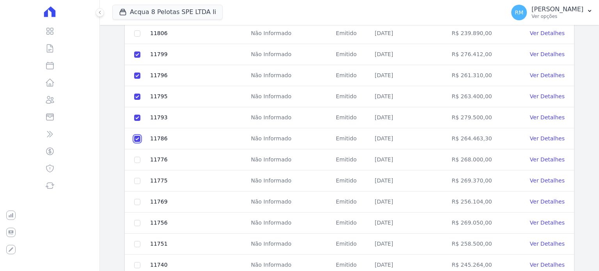
scroll to position [281, 0]
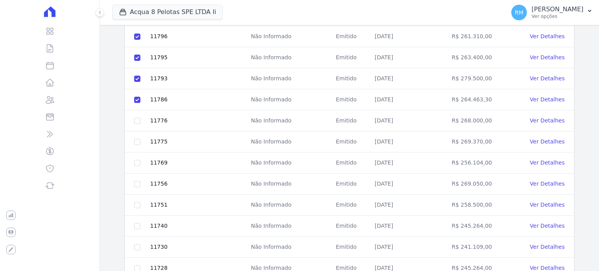
click at [138, 157] on td at bounding box center [137, 162] width 25 height 21
click at [138, 118] on input "checkbox" at bounding box center [137, 121] width 6 height 6
checkbox input "true"
click at [136, 140] on input "checkbox" at bounding box center [137, 142] width 6 height 6
checkbox input "true"
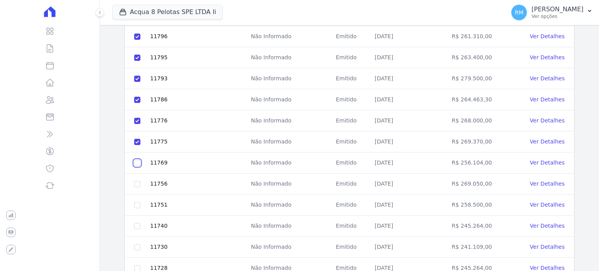
click at [137, 160] on input "checkbox" at bounding box center [137, 163] width 6 height 6
checkbox input "true"
click at [136, 182] on input "checkbox" at bounding box center [137, 184] width 6 height 6
checkbox input "true"
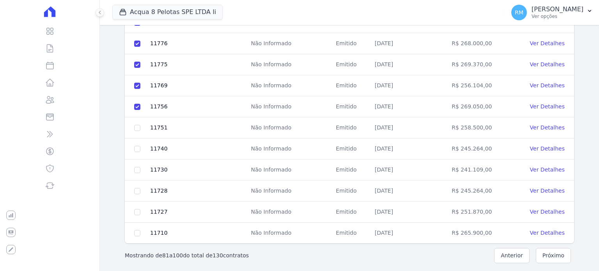
scroll to position [359, 0]
click at [136, 126] on input "checkbox" at bounding box center [137, 127] width 6 height 6
checkbox input "true"
click at [136, 148] on input "checkbox" at bounding box center [137, 148] width 6 height 6
checkbox input "true"
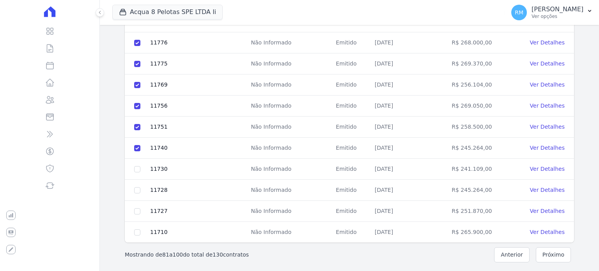
click at [135, 165] on td at bounding box center [137, 169] width 25 height 21
click at [138, 168] on input "checkbox" at bounding box center [137, 169] width 6 height 6
checkbox input "true"
click at [137, 187] on input "checkbox" at bounding box center [137, 190] width 6 height 6
checkbox input "true"
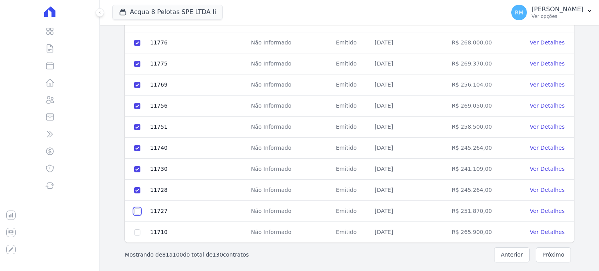
drag, startPoint x: 136, startPoint y: 207, endPoint x: 135, endPoint y: 222, distance: 15.2
click at [136, 208] on input "checkbox" at bounding box center [137, 211] width 6 height 6
checkbox input "true"
click at [136, 227] on td at bounding box center [137, 232] width 25 height 21
click at [138, 231] on input "checkbox" at bounding box center [137, 232] width 6 height 6
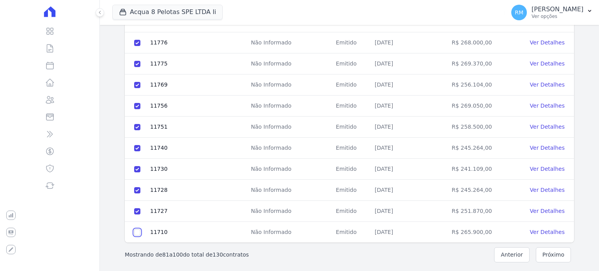
checkbox input "true"
click at [552, 249] on button "Próximo" at bounding box center [553, 254] width 35 height 15
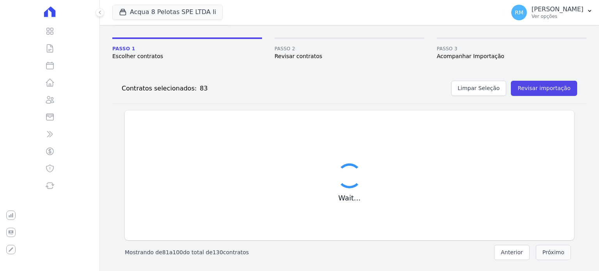
scroll to position [50, 0]
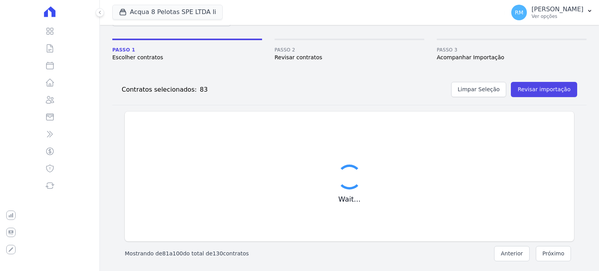
checkbox input "false"
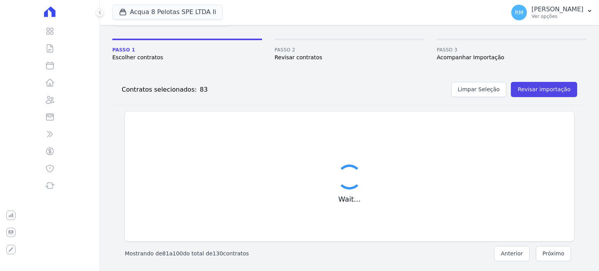
checkbox input "false"
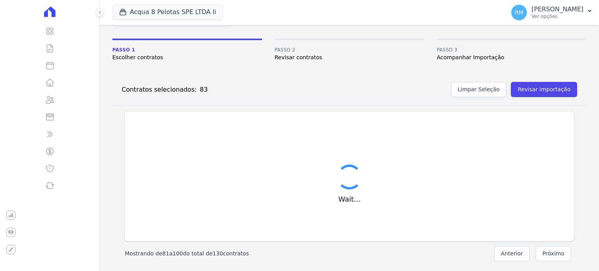
checkbox input "false"
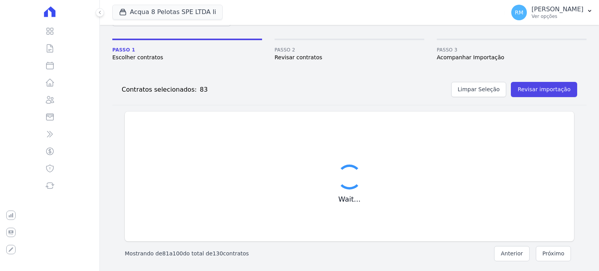
checkbox input "false"
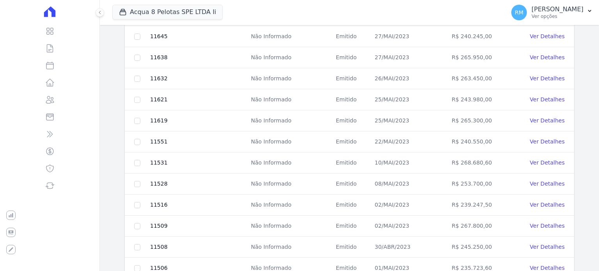
scroll to position [125, 0]
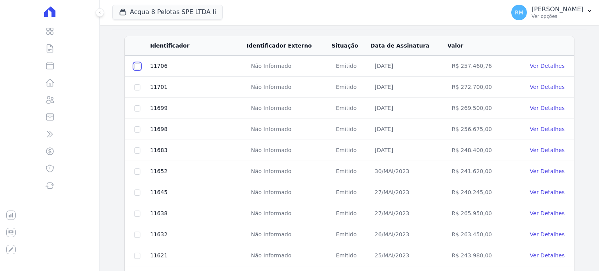
click at [136, 63] on input "checkbox" at bounding box center [137, 66] width 6 height 6
checkbox input "true"
drag, startPoint x: 137, startPoint y: 85, endPoint x: 138, endPoint y: 110, distance: 24.2
click at [137, 87] on input "checkbox" at bounding box center [137, 87] width 6 height 6
checkbox input "true"
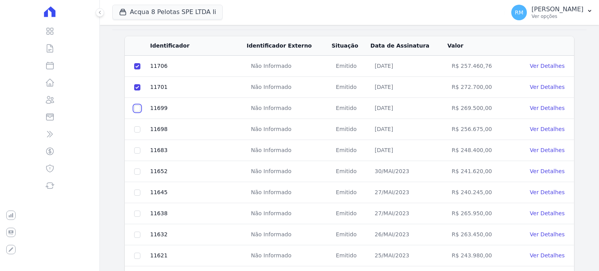
click at [138, 107] on input "checkbox" at bounding box center [137, 108] width 6 height 6
checkbox input "true"
click at [138, 129] on input "checkbox" at bounding box center [137, 129] width 6 height 6
checkbox input "true"
drag, startPoint x: 137, startPoint y: 148, endPoint x: 140, endPoint y: 156, distance: 7.8
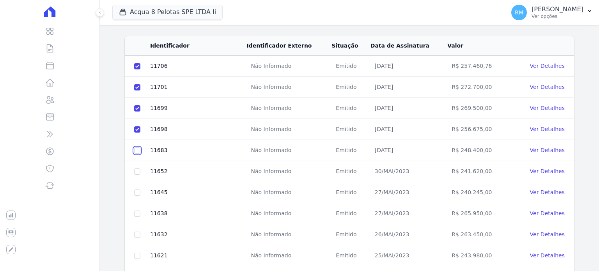
click at [137, 149] on input "checkbox" at bounding box center [137, 150] width 6 height 6
checkbox input "true"
click at [134, 167] on td at bounding box center [137, 171] width 25 height 21
click at [138, 168] on input "checkbox" at bounding box center [137, 171] width 6 height 6
checkbox input "true"
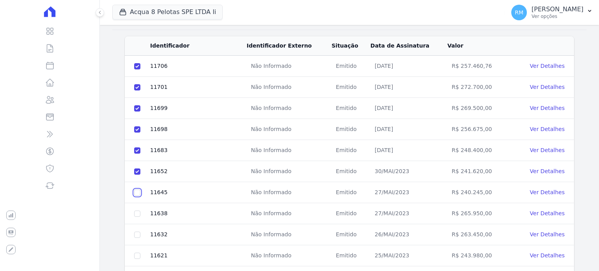
click at [137, 189] on input "checkbox" at bounding box center [137, 192] width 6 height 6
checkbox input "true"
click at [138, 212] on input "checkbox" at bounding box center [137, 214] width 6 height 6
checkbox input "true"
drag, startPoint x: 136, startPoint y: 232, endPoint x: 133, endPoint y: 235, distance: 4.1
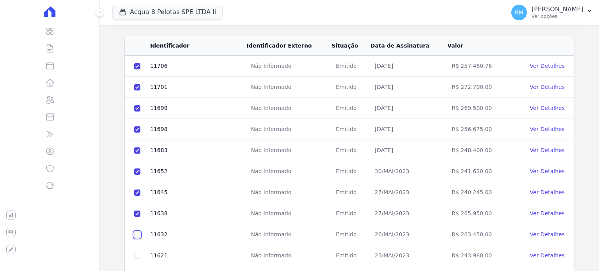
click at [135, 232] on input "checkbox" at bounding box center [137, 235] width 6 height 6
checkbox input "true"
click at [135, 253] on input "checkbox" at bounding box center [137, 256] width 6 height 6
checkbox input "true"
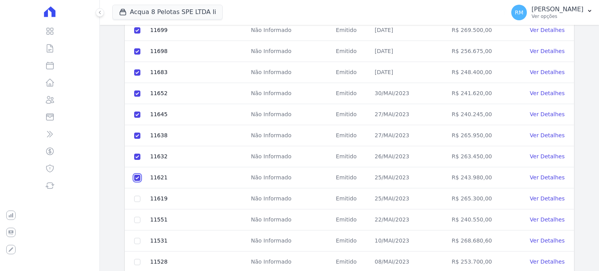
scroll to position [281, 0]
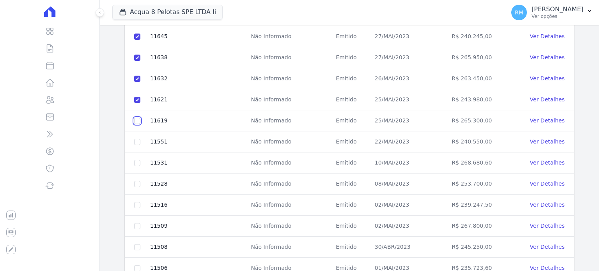
drag, startPoint x: 137, startPoint y: 120, endPoint x: 134, endPoint y: 123, distance: 4.7
click at [136, 120] on input "checkbox" at bounding box center [137, 121] width 6 height 6
checkbox input "true"
click at [136, 139] on input "checkbox" at bounding box center [137, 142] width 6 height 6
checkbox input "true"
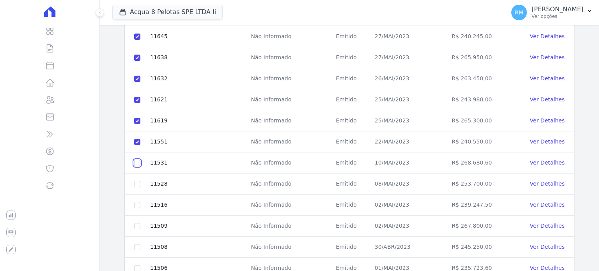
click at [137, 161] on input "checkbox" at bounding box center [137, 163] width 6 height 6
checkbox input "true"
drag, startPoint x: 137, startPoint y: 181, endPoint x: 136, endPoint y: 210, distance: 29.7
click at [137, 183] on input "checkbox" at bounding box center [137, 184] width 6 height 6
checkbox input "true"
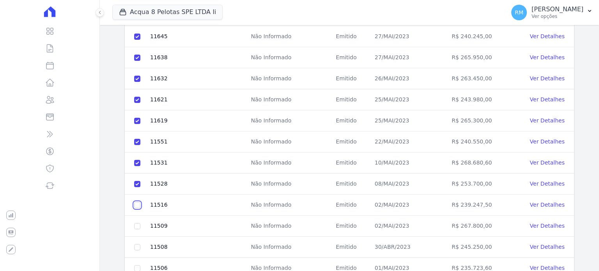
click at [136, 202] on input "checkbox" at bounding box center [137, 205] width 6 height 6
checkbox input "true"
drag, startPoint x: 139, startPoint y: 224, endPoint x: 139, endPoint y: 240, distance: 16.0
click at [138, 225] on input "checkbox" at bounding box center [137, 226] width 6 height 6
checkbox input "true"
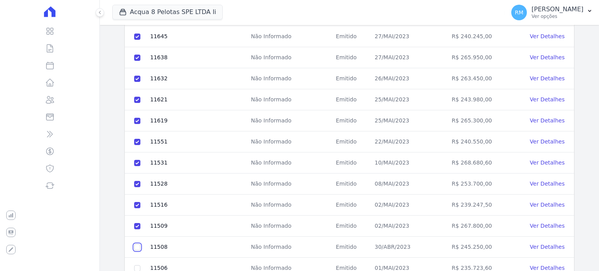
click at [137, 246] on input "checkbox" at bounding box center [137, 247] width 6 height 6
checkbox input "true"
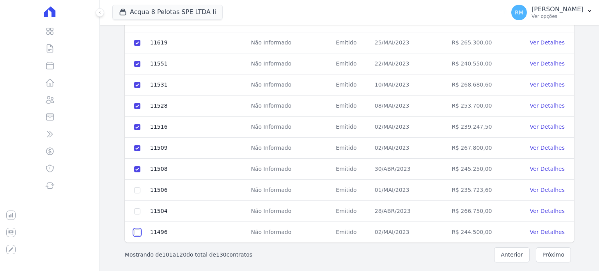
click at [139, 229] on input "checkbox" at bounding box center [137, 232] width 6 height 6
checkbox input "true"
drag, startPoint x: 139, startPoint y: 184, endPoint x: 137, endPoint y: 193, distance: 9.6
click at [138, 187] on td at bounding box center [137, 190] width 25 height 21
drag, startPoint x: 138, startPoint y: 188, endPoint x: 139, endPoint y: 203, distance: 15.3
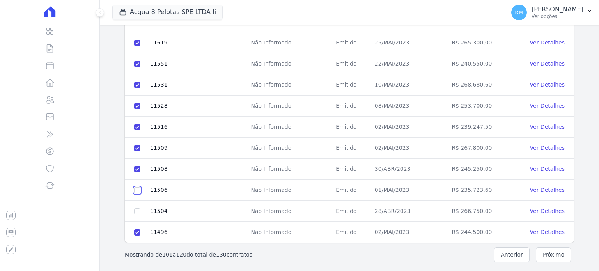
click at [138, 188] on input "checkbox" at bounding box center [137, 190] width 6 height 6
checkbox input "true"
click at [138, 209] on input "checkbox" at bounding box center [137, 211] width 6 height 6
checkbox input "true"
click at [555, 253] on button "Próximo" at bounding box center [553, 254] width 35 height 15
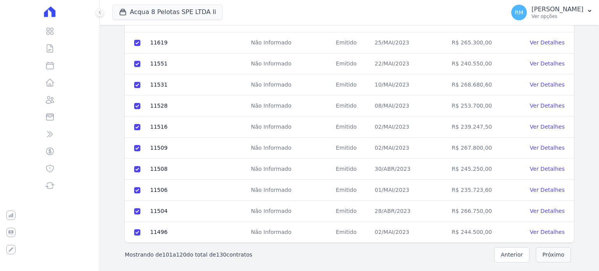
scroll to position [50, 0]
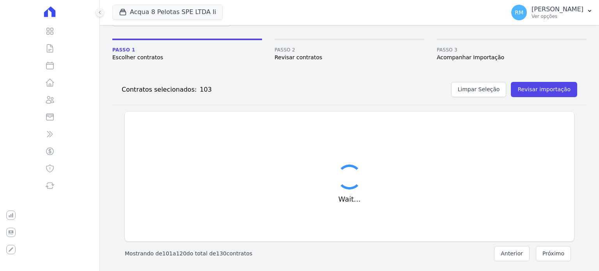
checkbox input "false"
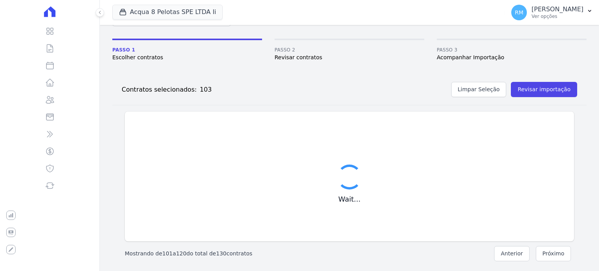
checkbox input "false"
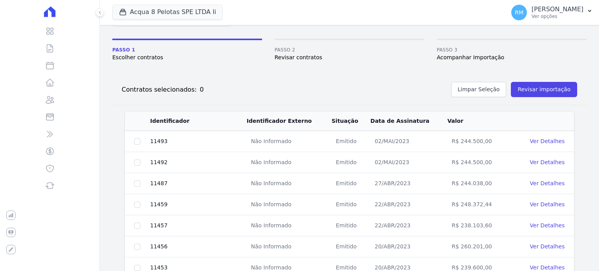
drag, startPoint x: 137, startPoint y: 136, endPoint x: 140, endPoint y: 147, distance: 10.6
click at [137, 137] on td at bounding box center [137, 141] width 25 height 21
click at [139, 143] on input "checkbox" at bounding box center [137, 141] width 6 height 6
checkbox input "true"
drag, startPoint x: 136, startPoint y: 160, endPoint x: 137, endPoint y: 181, distance: 20.7
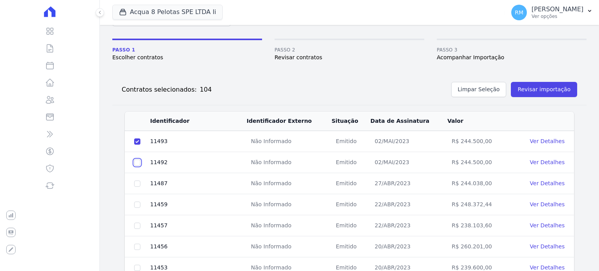
click at [136, 162] on input "checkbox" at bounding box center [137, 162] width 6 height 6
checkbox input "true"
drag, startPoint x: 137, startPoint y: 183, endPoint x: 140, endPoint y: 193, distance: 10.2
click at [137, 185] on input "checkbox" at bounding box center [137, 184] width 6 height 6
checkbox input "true"
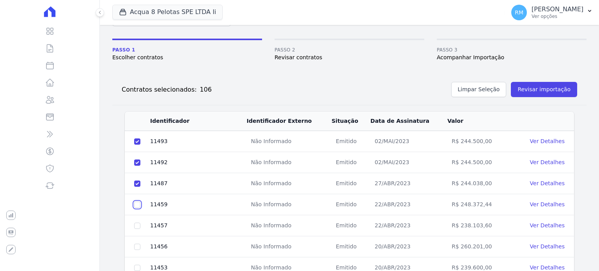
click at [136, 202] on input "checkbox" at bounding box center [137, 205] width 6 height 6
click at [137, 224] on input "checkbox" at bounding box center [137, 226] width 6 height 6
click at [135, 244] on input "checkbox" at bounding box center [137, 247] width 6 height 6
click at [136, 265] on input "checkbox" at bounding box center [137, 268] width 6 height 6
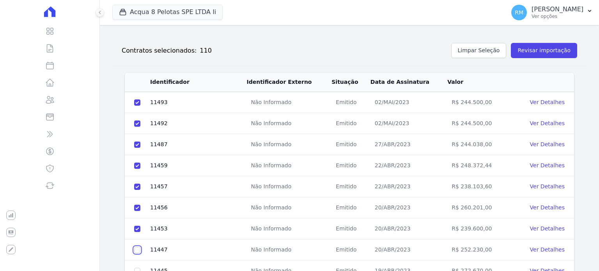
click at [138, 249] on input "checkbox" at bounding box center [137, 250] width 6 height 6
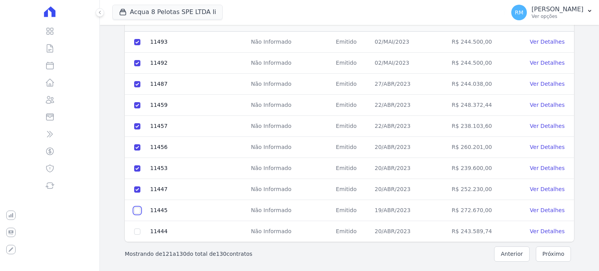
click at [137, 209] on input "checkbox" at bounding box center [137, 210] width 6 height 6
click at [136, 230] on input "checkbox" at bounding box center [137, 231] width 6 height 6
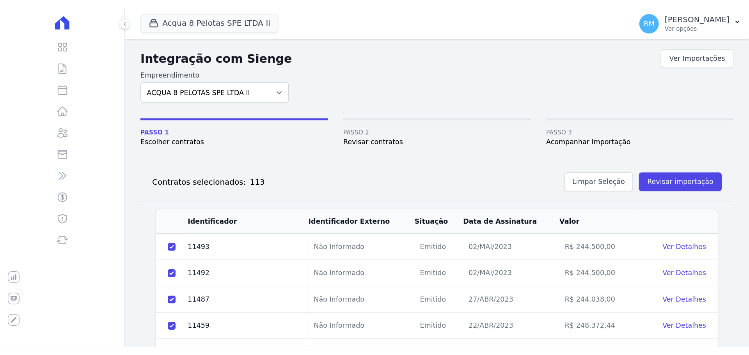
scroll to position [78, 0]
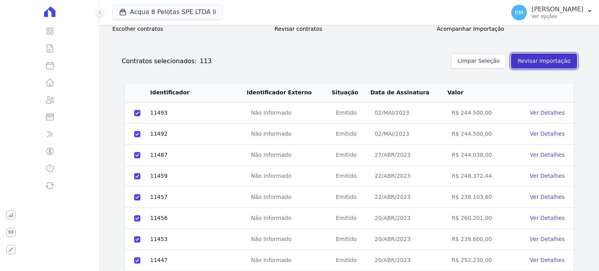
click at [556, 65] on button "Revisar importação" at bounding box center [544, 60] width 66 height 15
